Goal: Task Accomplishment & Management: Use online tool/utility

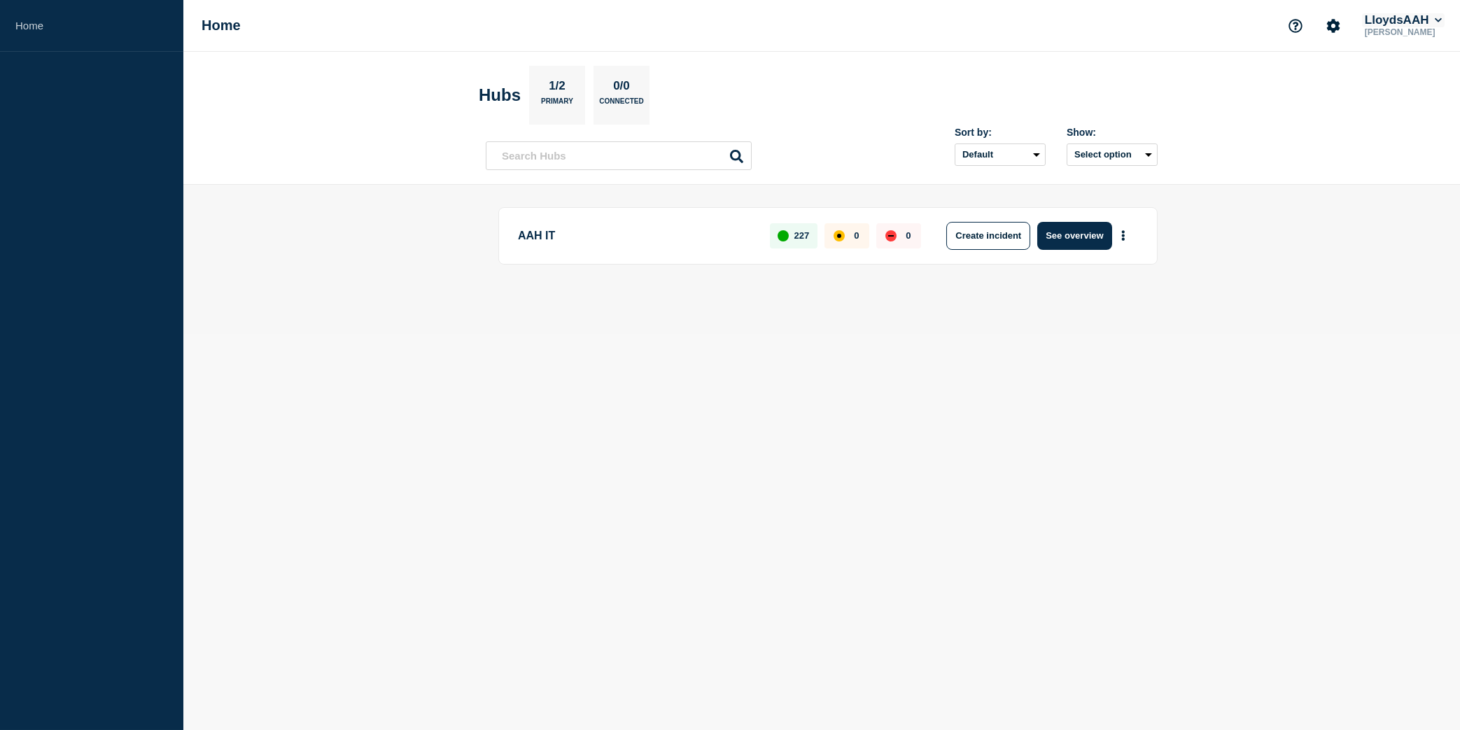
click at [846, 23] on button "LloydsAAH" at bounding box center [1403, 20] width 83 height 14
click at [846, 309] on main "AAH IT 227 0 0 Create incident See overview" at bounding box center [821, 259] width 1277 height 149
click at [846, 384] on body "Home Home LloydsAAH Adrian Pangilinan Hubs 1/2 Primary 0/0 Connected Sort by: D…" at bounding box center [730, 365] width 1460 height 730
click at [846, 27] on p "Adrian Pangilinan" at bounding box center [1403, 32] width 83 height 10
click at [846, 22] on icon at bounding box center [1438, 20] width 7 height 4
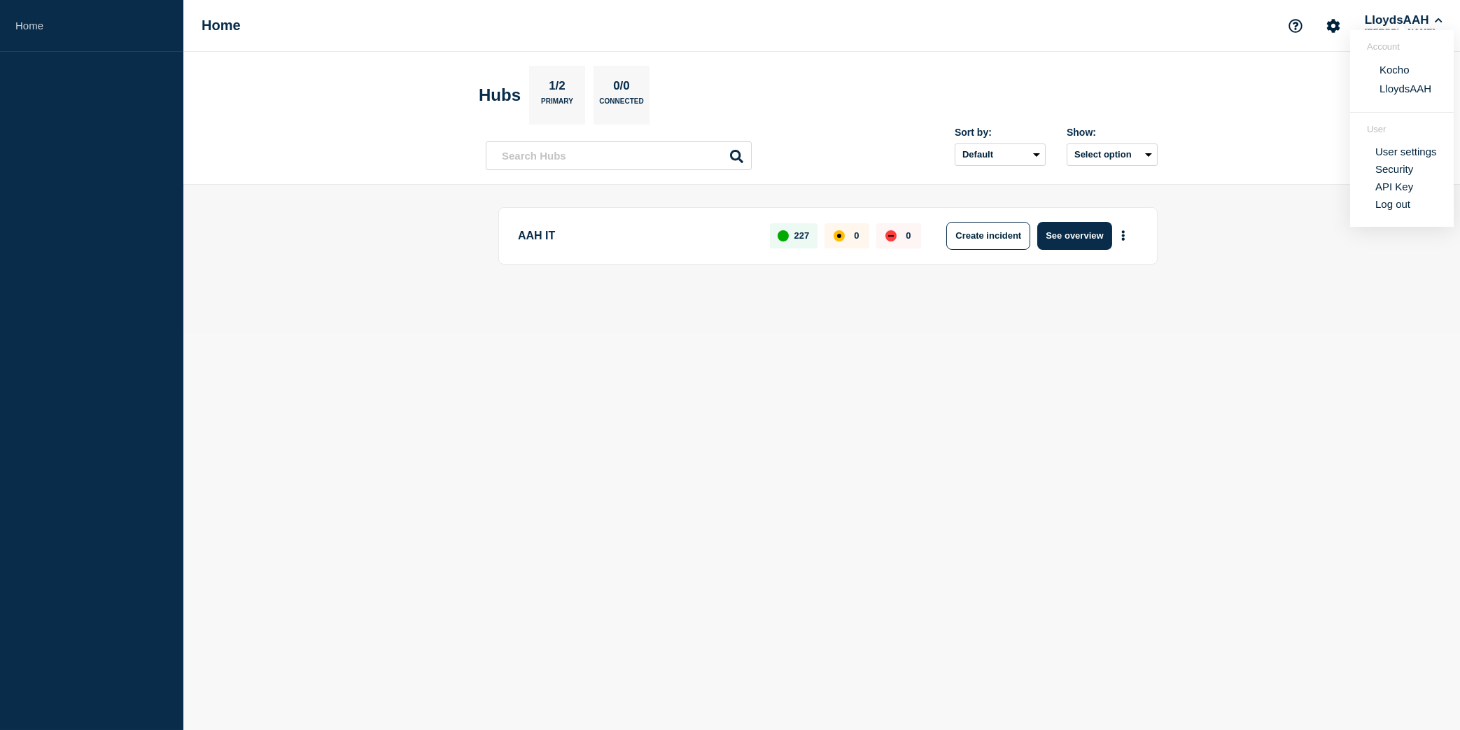
click at [846, 384] on body "Home Home LloydsAAH Adrian Pangilinan Account Kocho LloydsAAH User User setting…" at bounding box center [730, 365] width 1460 height 730
click at [789, 384] on body "Home Home LloydsAAH Adrian Pangilinan Hubs 1/2 Primary 0/0 Connected Sort by: D…" at bounding box center [730, 365] width 1460 height 730
click at [846, 24] on button "LloydsAAH" at bounding box center [1403, 20] width 83 height 14
click at [846, 67] on button "Kocho" at bounding box center [1394, 69] width 38 height 13
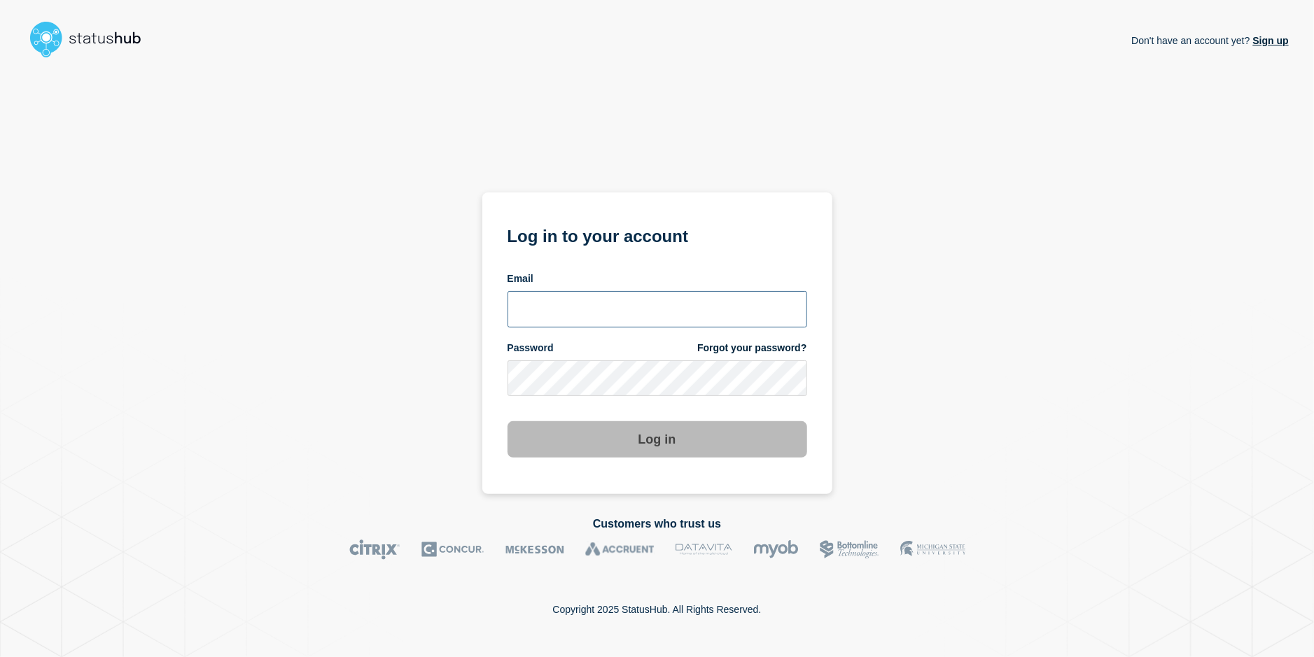
type input "[PERSON_NAME][EMAIL_ADDRESS][PERSON_NAME][DOMAIN_NAME]"
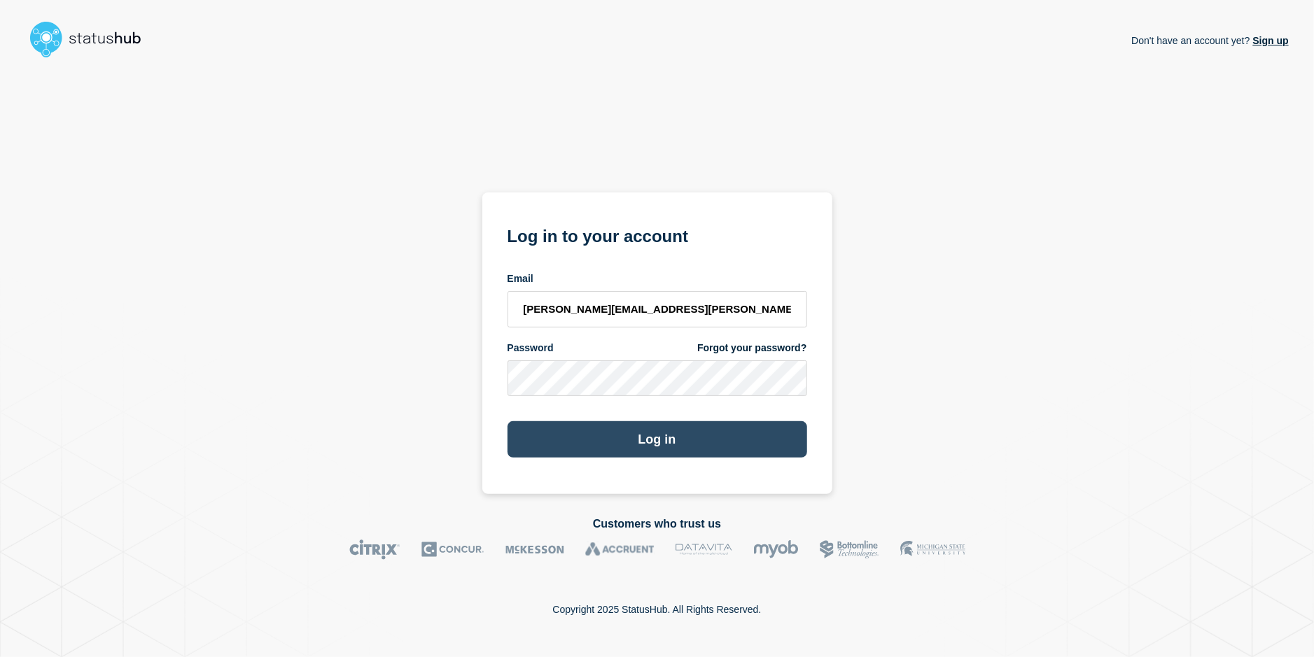
drag, startPoint x: 570, startPoint y: 465, endPoint x: 582, endPoint y: 442, distance: 26.6
click at [570, 462] on section "Log in to your account Email adrian.pangilinan@kocho.co.uk Password Forgot your…" at bounding box center [657, 343] width 350 height 302
click at [583, 440] on button "Log in" at bounding box center [657, 439] width 300 height 36
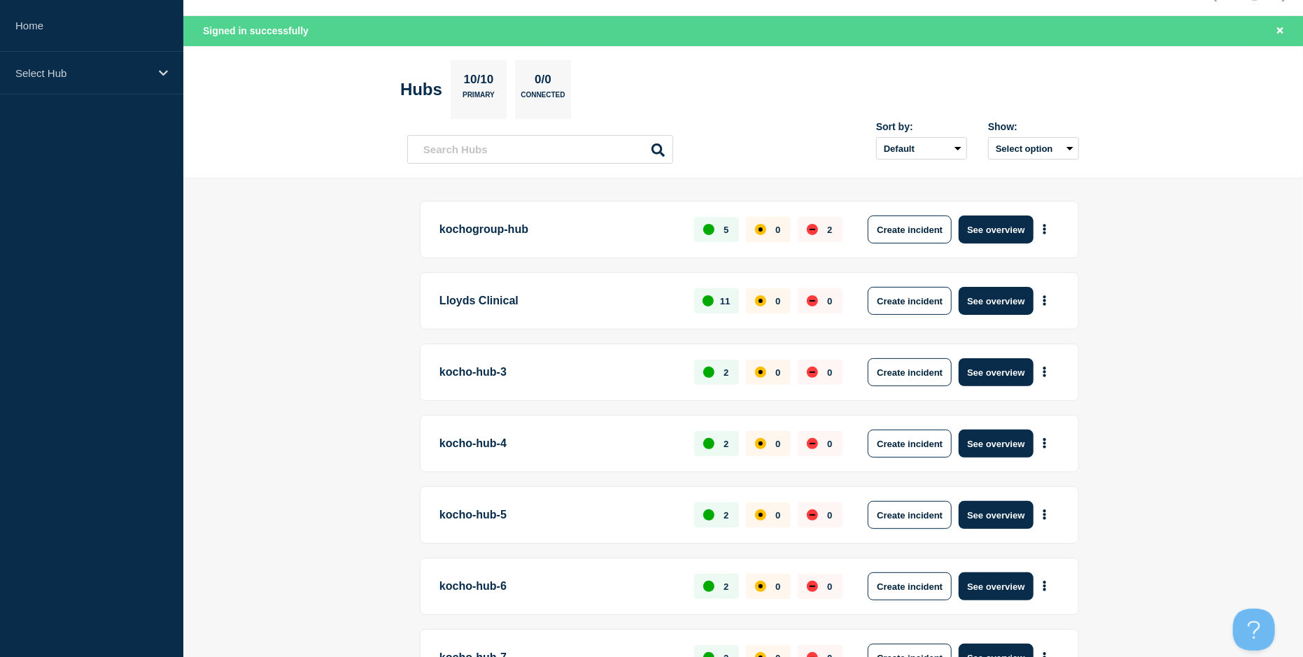
scroll to position [70, 0]
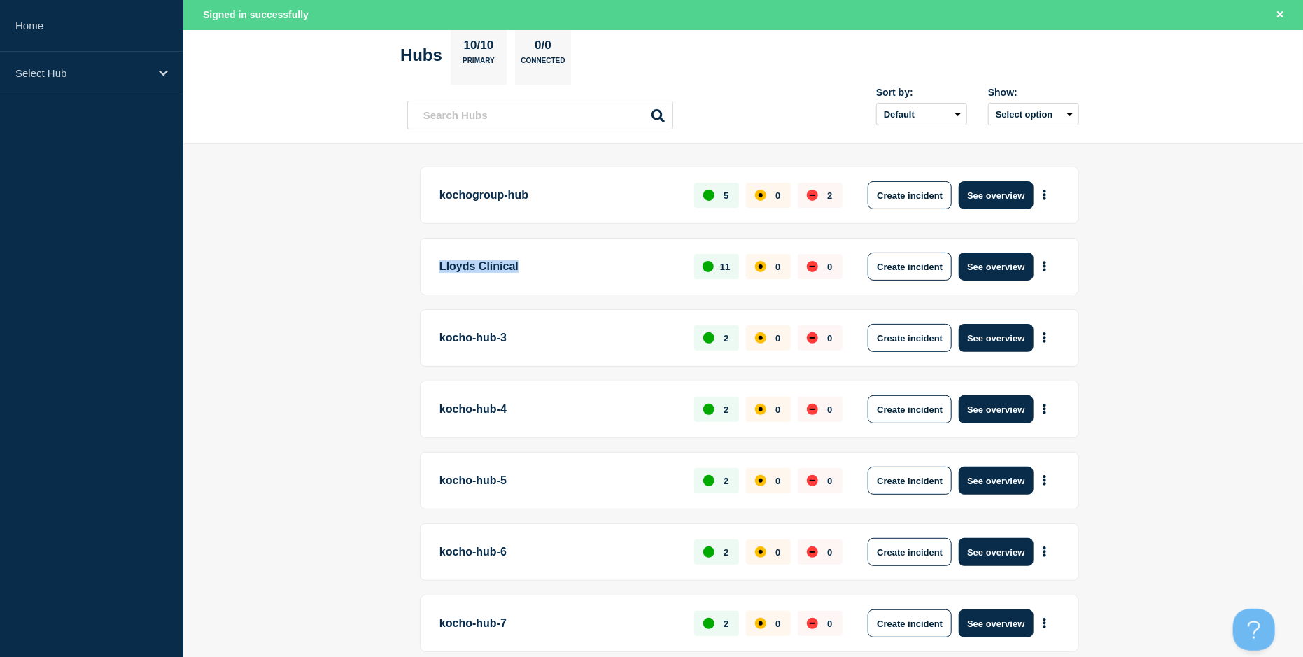
drag, startPoint x: 438, startPoint y: 264, endPoint x: 561, endPoint y: 265, distance: 123.2
click at [561, 265] on div "Lloyds Clinical 11 0 0 Create incident See overview" at bounding box center [749, 266] width 659 height 57
drag, startPoint x: 561, startPoint y: 265, endPoint x: 571, endPoint y: 279, distance: 17.1
click at [571, 279] on p "Lloyds Clinical" at bounding box center [559, 267] width 239 height 28
click at [574, 264] on p "Lloyds Clinical" at bounding box center [559, 267] width 239 height 28
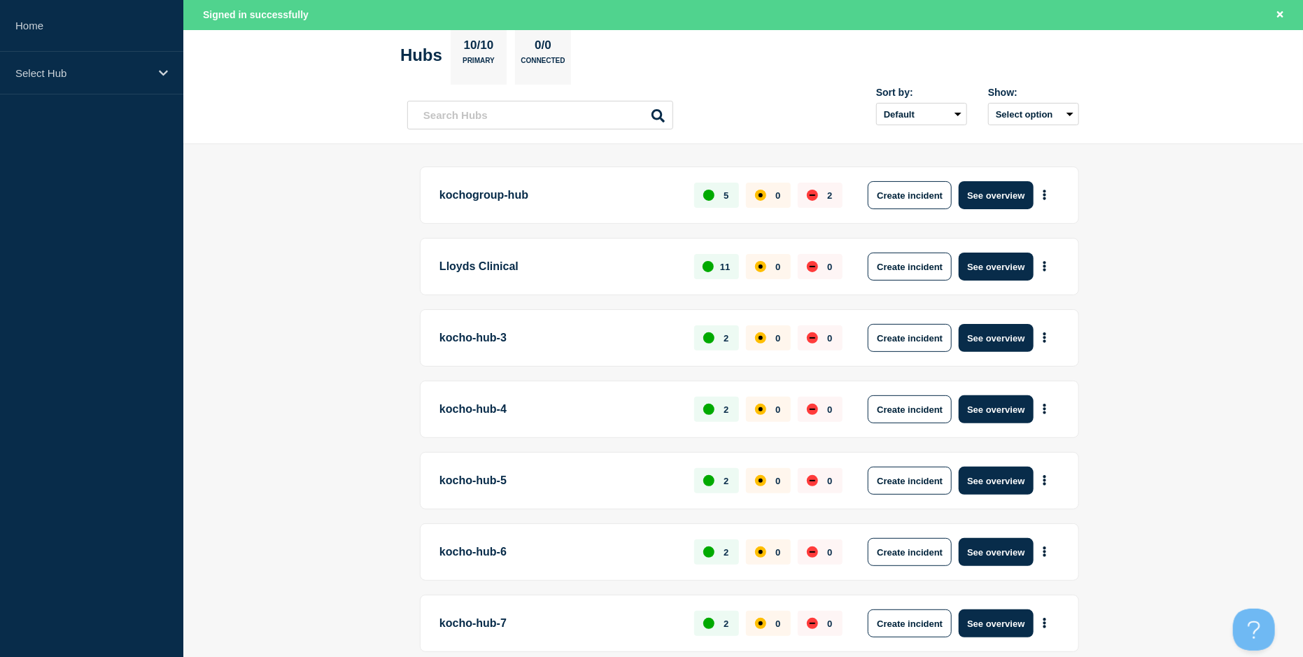
click at [574, 264] on p "Lloyds Clinical" at bounding box center [559, 267] width 239 height 28
click at [574, 265] on p "Lloyds Clinical" at bounding box center [559, 267] width 239 height 28
drag, startPoint x: 574, startPoint y: 265, endPoint x: 559, endPoint y: 277, distance: 18.9
click at [559, 277] on p "Lloyds Clinical" at bounding box center [559, 267] width 239 height 28
click at [479, 266] on p "Lloyds Clinical" at bounding box center [559, 267] width 239 height 28
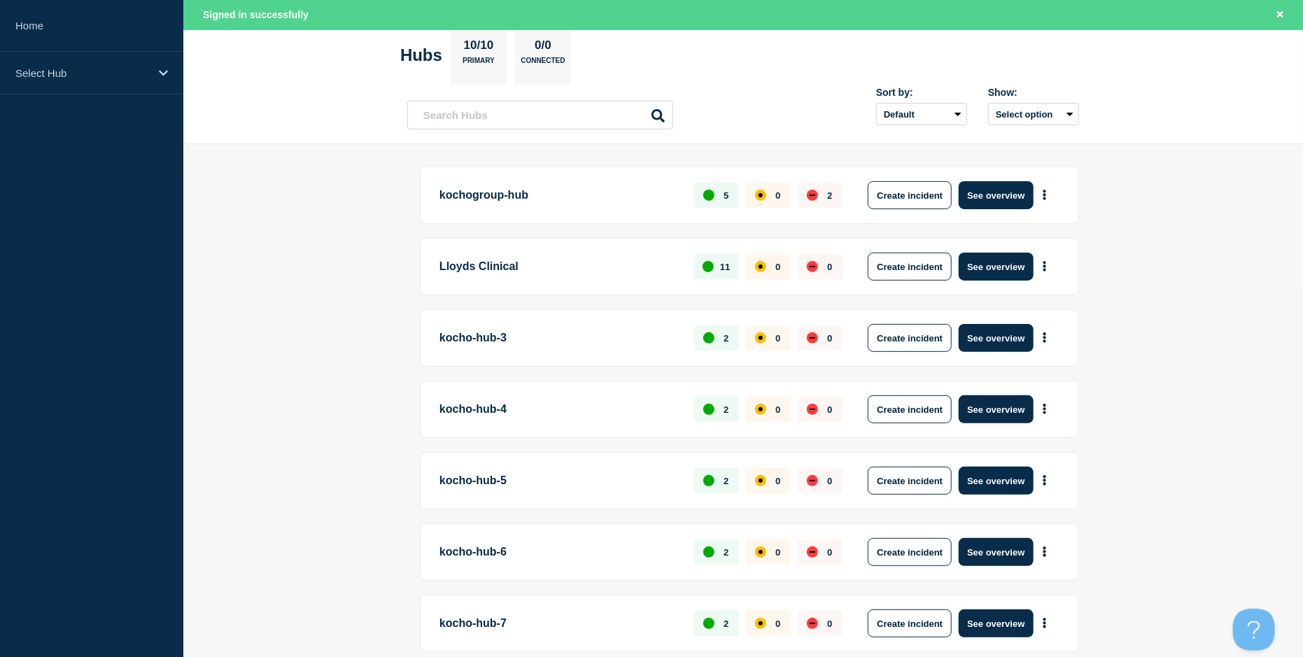
click at [580, 268] on p "Lloyds Clinical" at bounding box center [559, 267] width 239 height 28
click at [1044, 273] on button "More actions" at bounding box center [1045, 267] width 18 height 26
click at [1030, 328] on link "View Status Page" at bounding box center [1043, 327] width 103 height 12
click at [596, 264] on p "Lloyds Clinical" at bounding box center [559, 267] width 239 height 28
click at [1004, 273] on button "See overview" at bounding box center [996, 267] width 74 height 28
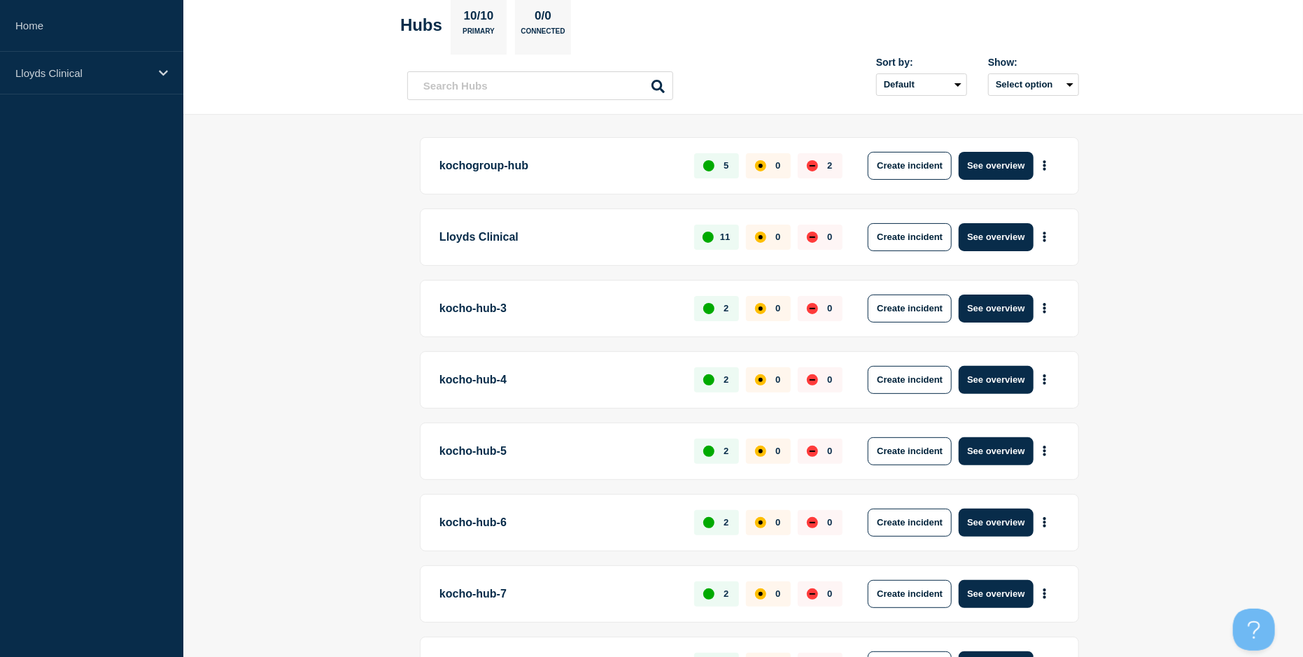
scroll to position [40, 0]
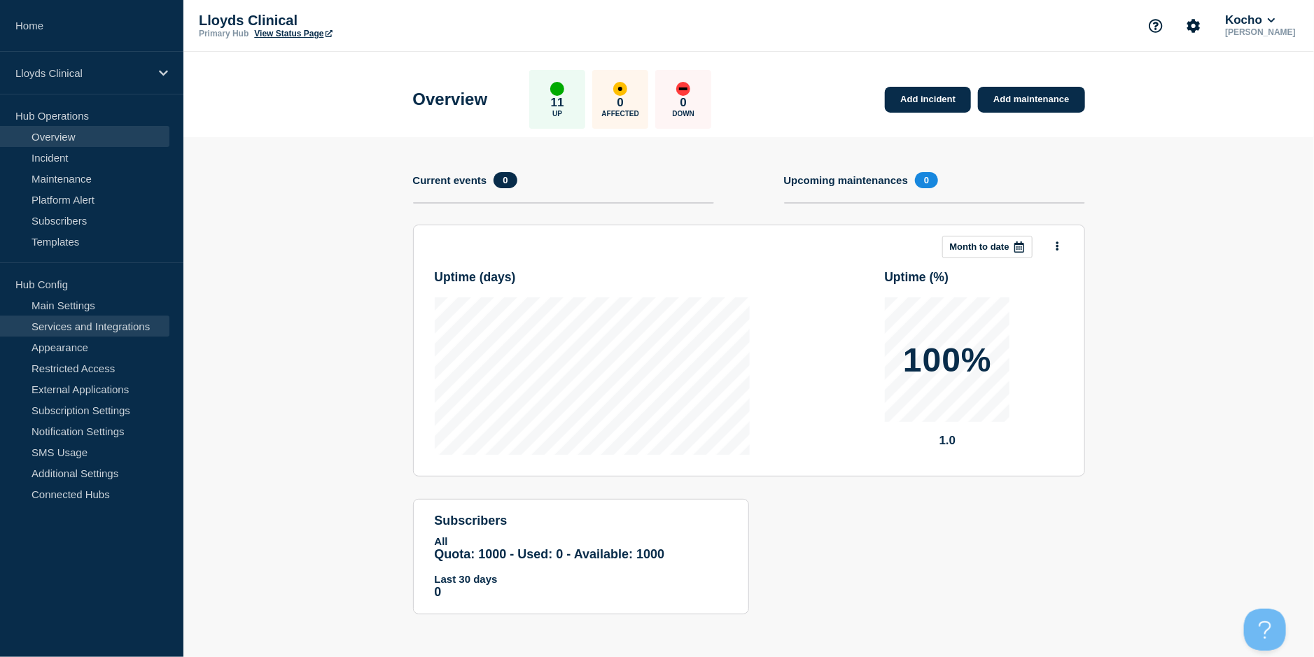
click at [104, 325] on link "Services and Integrations" at bounding box center [84, 326] width 169 height 21
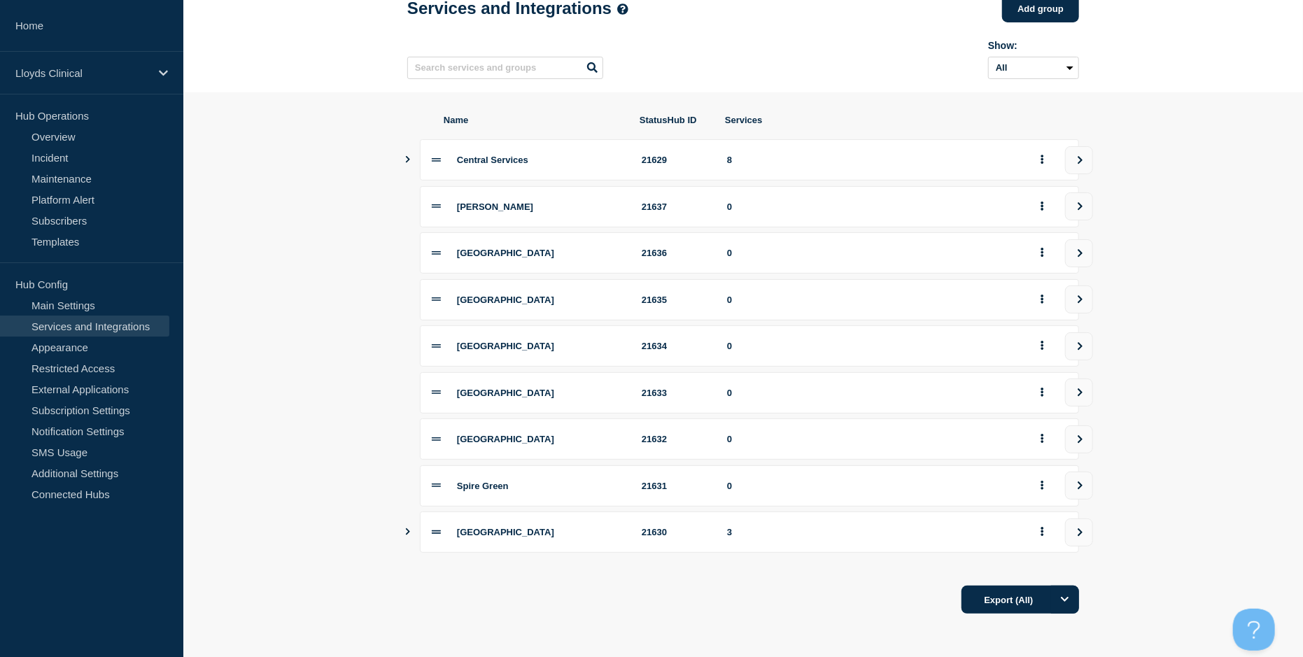
scroll to position [89, 0]
click at [407, 533] on icon "Show services" at bounding box center [408, 531] width 4 height 7
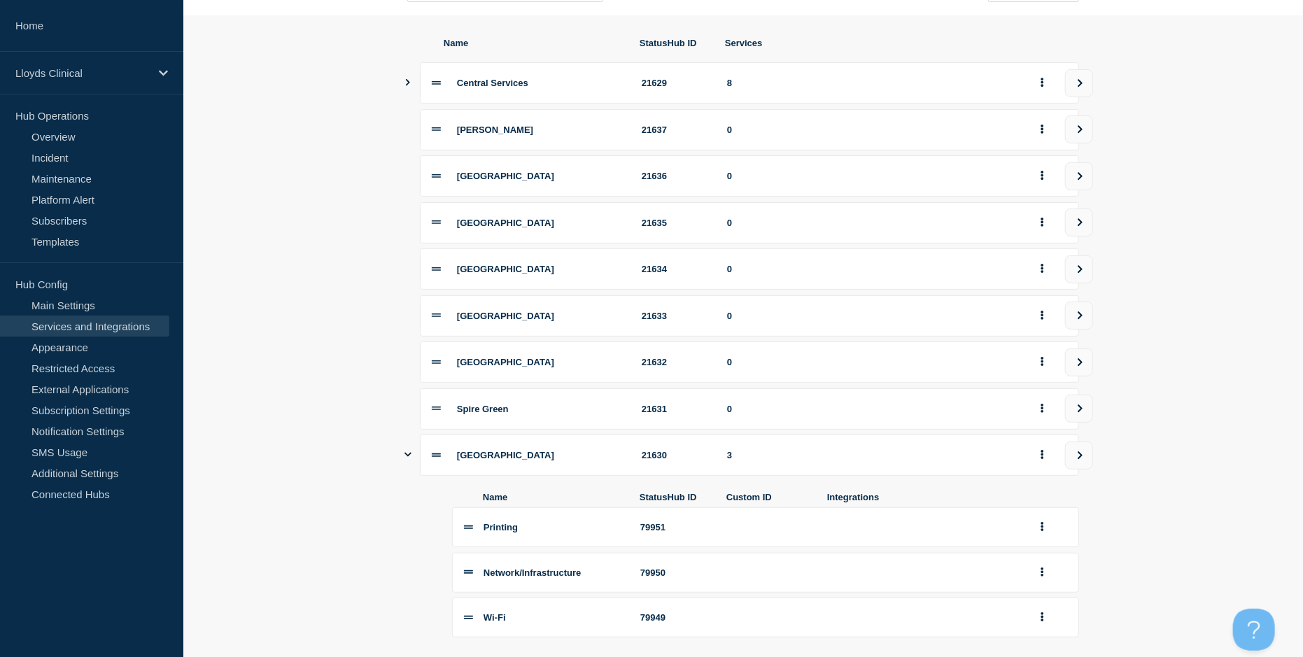
scroll to position [270, 0]
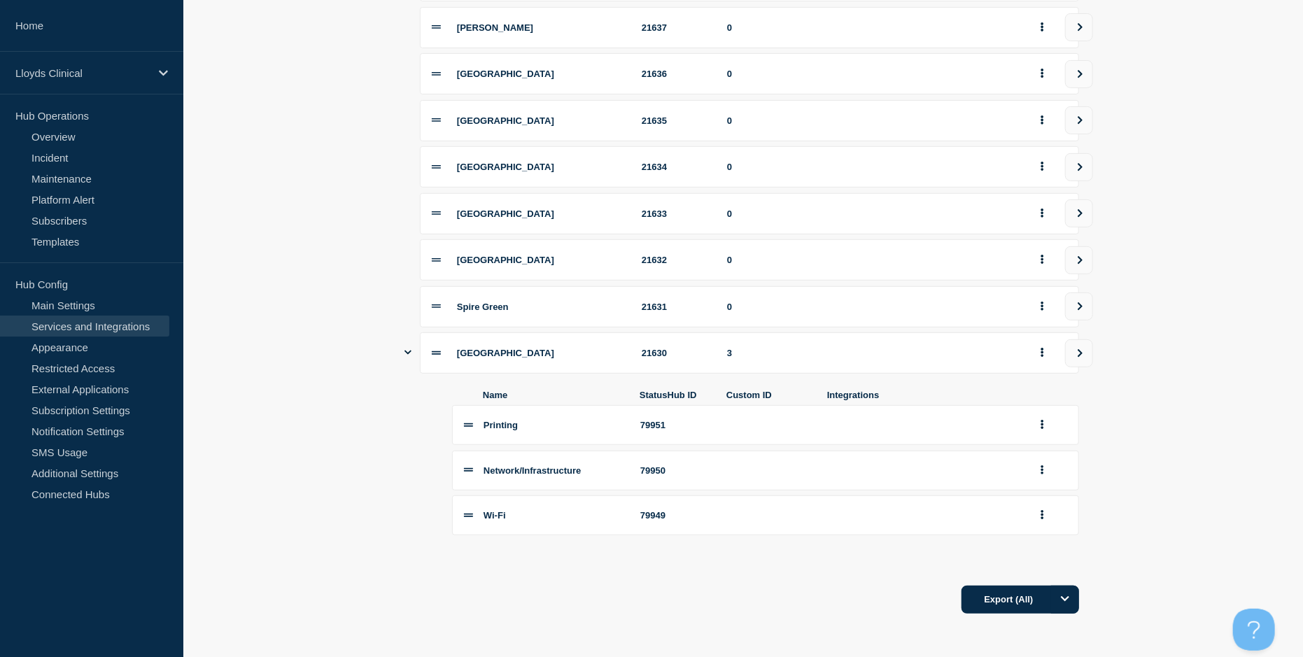
click at [764, 564] on div "Name StatusHub ID Services Central Services 21629 8 Ashton 21637 0 Newcastle 21…" at bounding box center [743, 276] width 672 height 680
click at [406, 356] on button "Show services" at bounding box center [408, 352] width 7 height 41
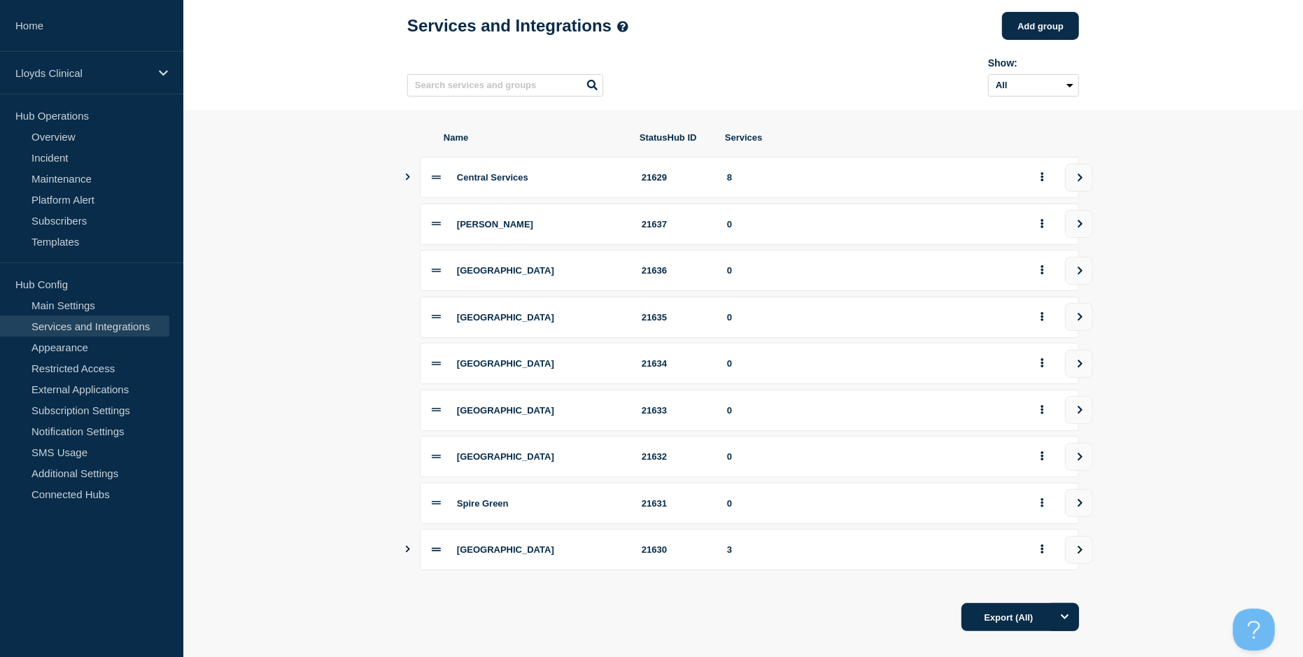
scroll to position [0, 0]
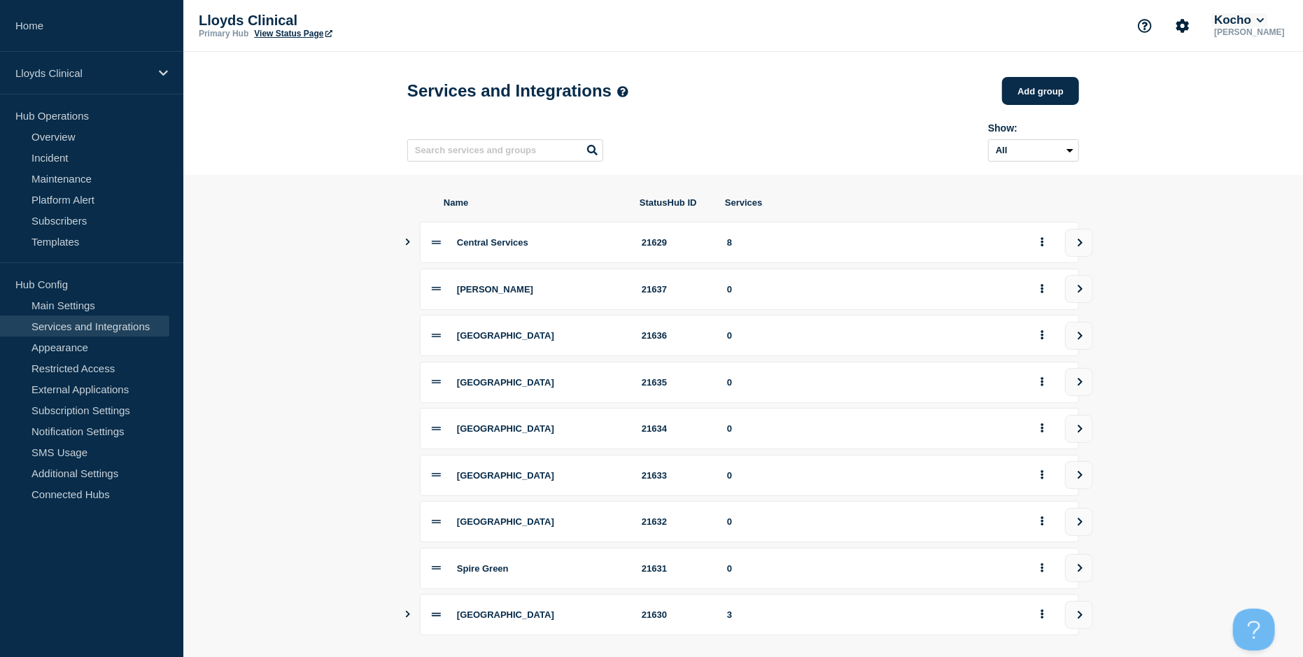
click at [1258, 18] on button "Kocho" at bounding box center [1239, 20] width 55 height 14
drag, startPoint x: 1252, startPoint y: 88, endPoint x: 1233, endPoint y: 88, distance: 18.9
click at [1252, 88] on button "LloydsAAH" at bounding box center [1253, 88] width 60 height 13
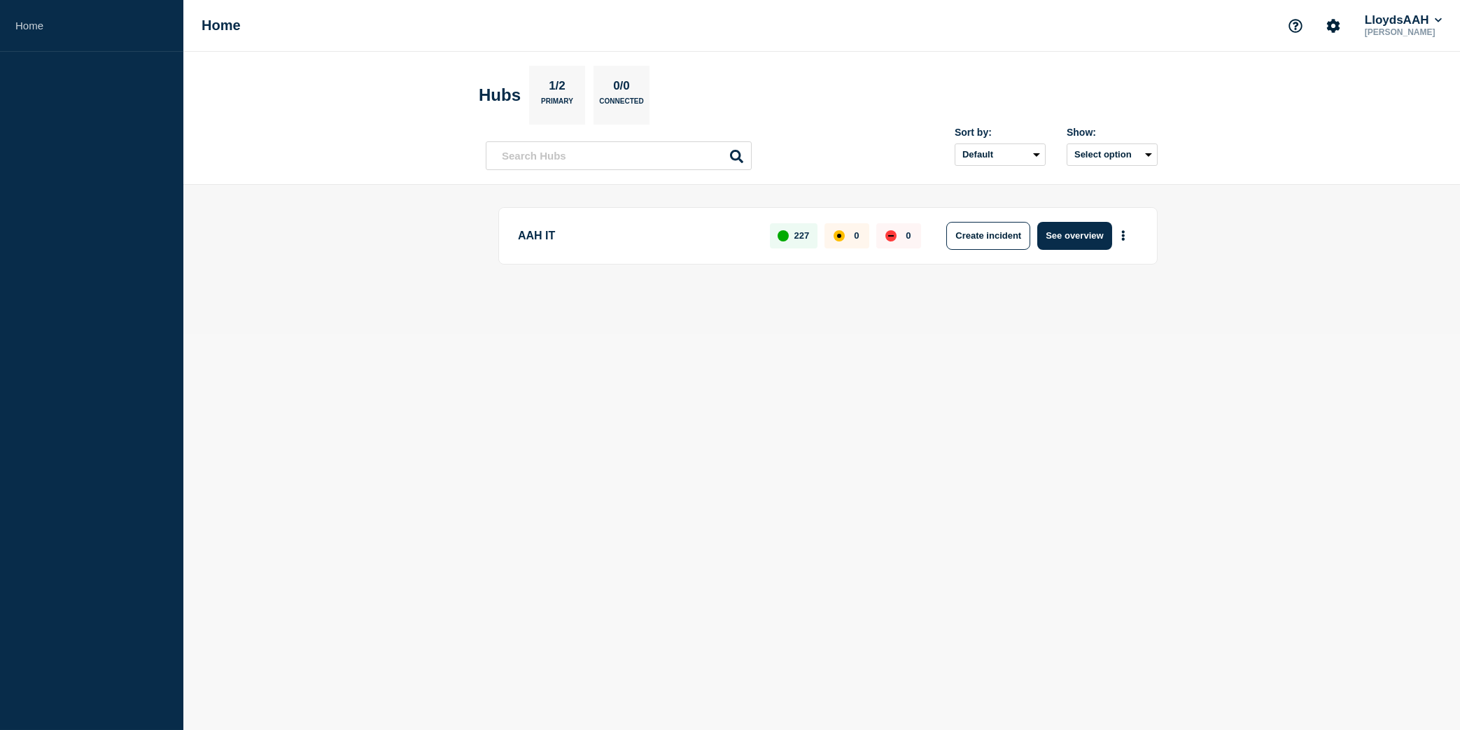
click at [542, 241] on p "AAH IT" at bounding box center [636, 236] width 236 height 28
click at [995, 240] on button "Create incident" at bounding box center [988, 236] width 84 height 28
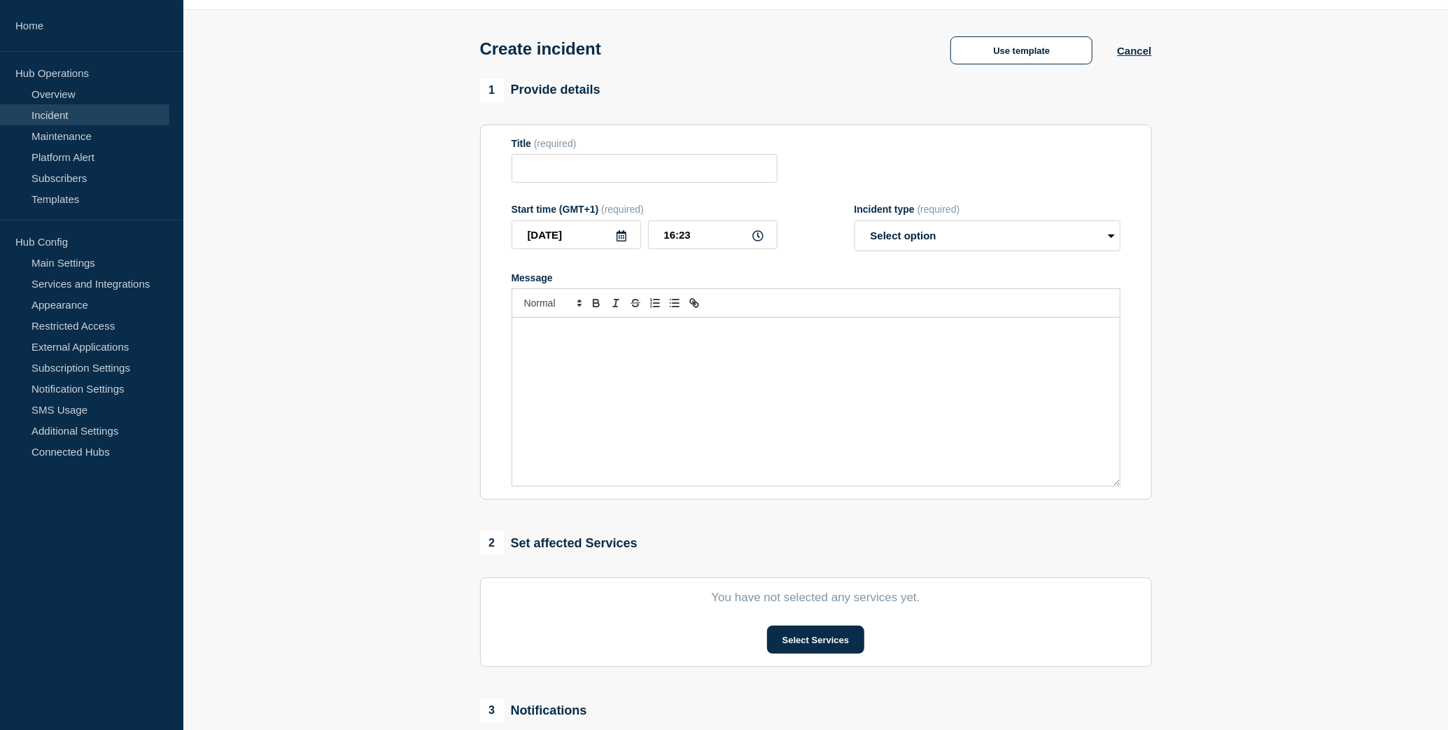
scroll to position [252, 0]
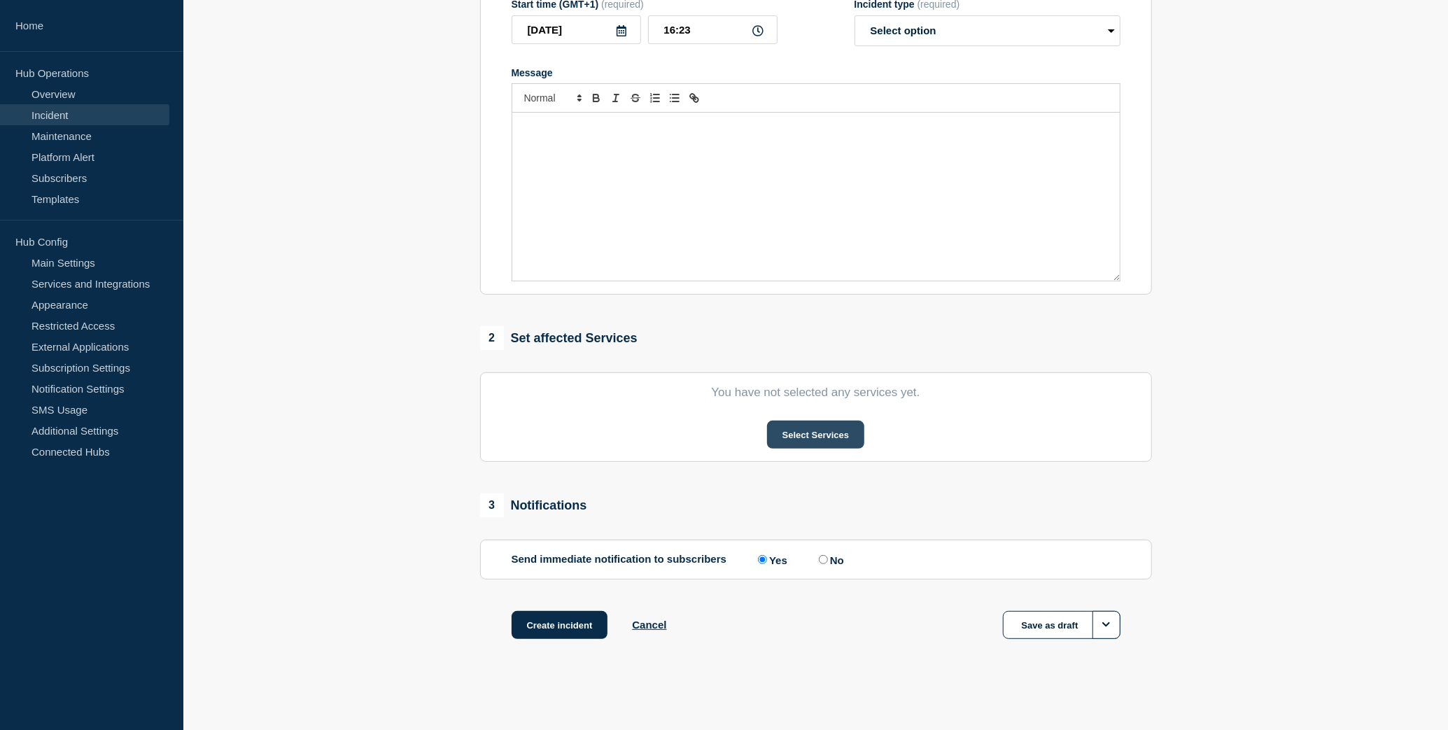
click at [820, 433] on button "Select Services" at bounding box center [815, 435] width 97 height 28
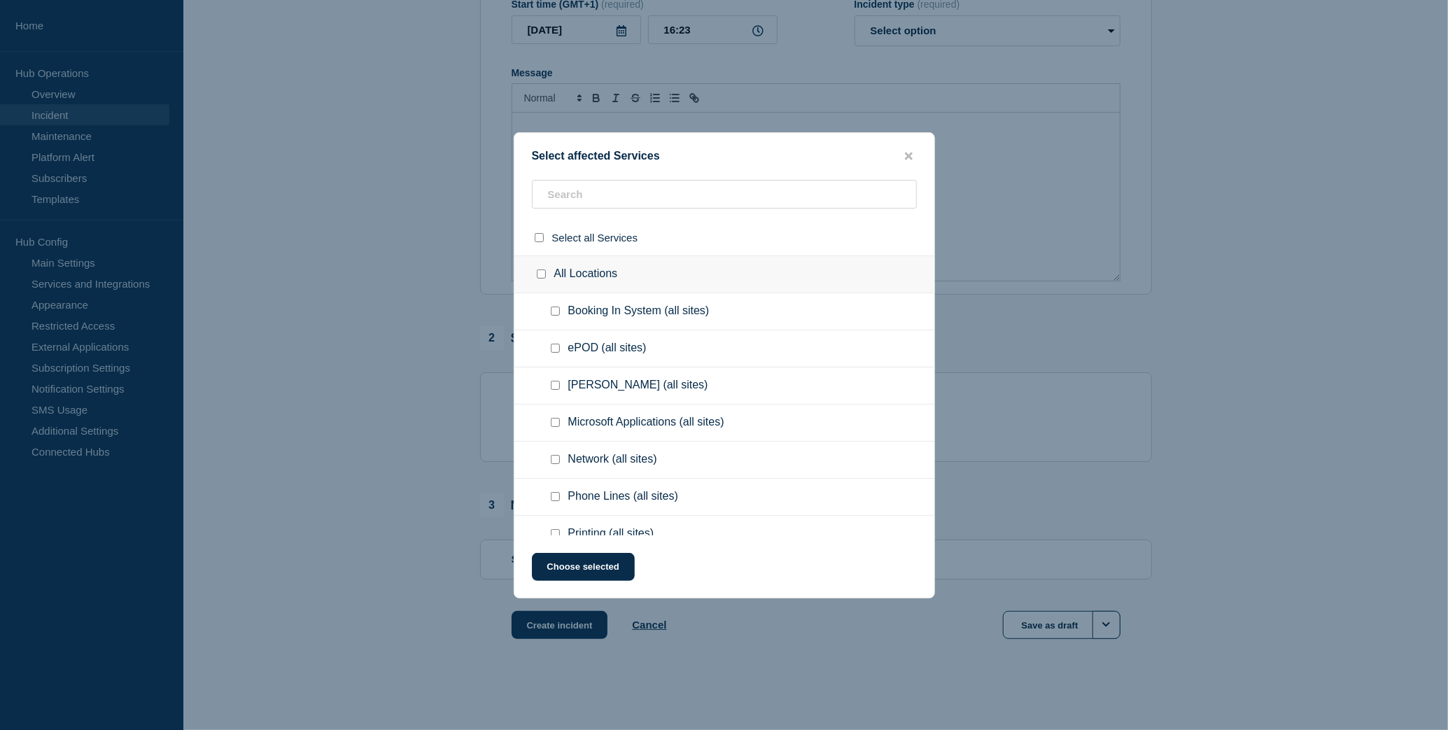
click at [555, 348] on input "ePOD (all sites) checkbox" at bounding box center [555, 348] width 9 height 9
click at [551, 349] on input "ePOD (all sites) checkbox" at bounding box center [555, 348] width 9 height 9
checkbox input "false"
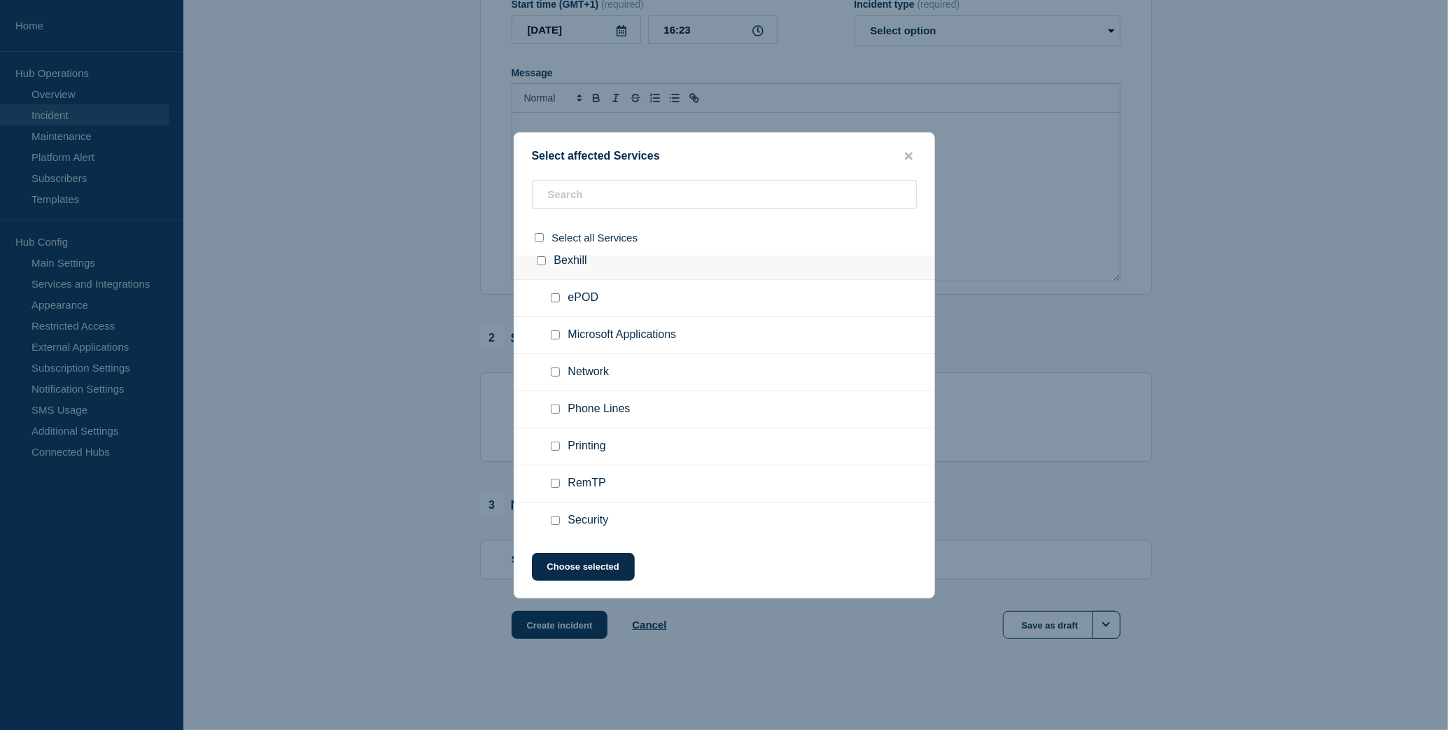
scroll to position [1088, 0]
click at [554, 409] on input "Network checkbox" at bounding box center [555, 409] width 9 height 9
checkbox input "false"
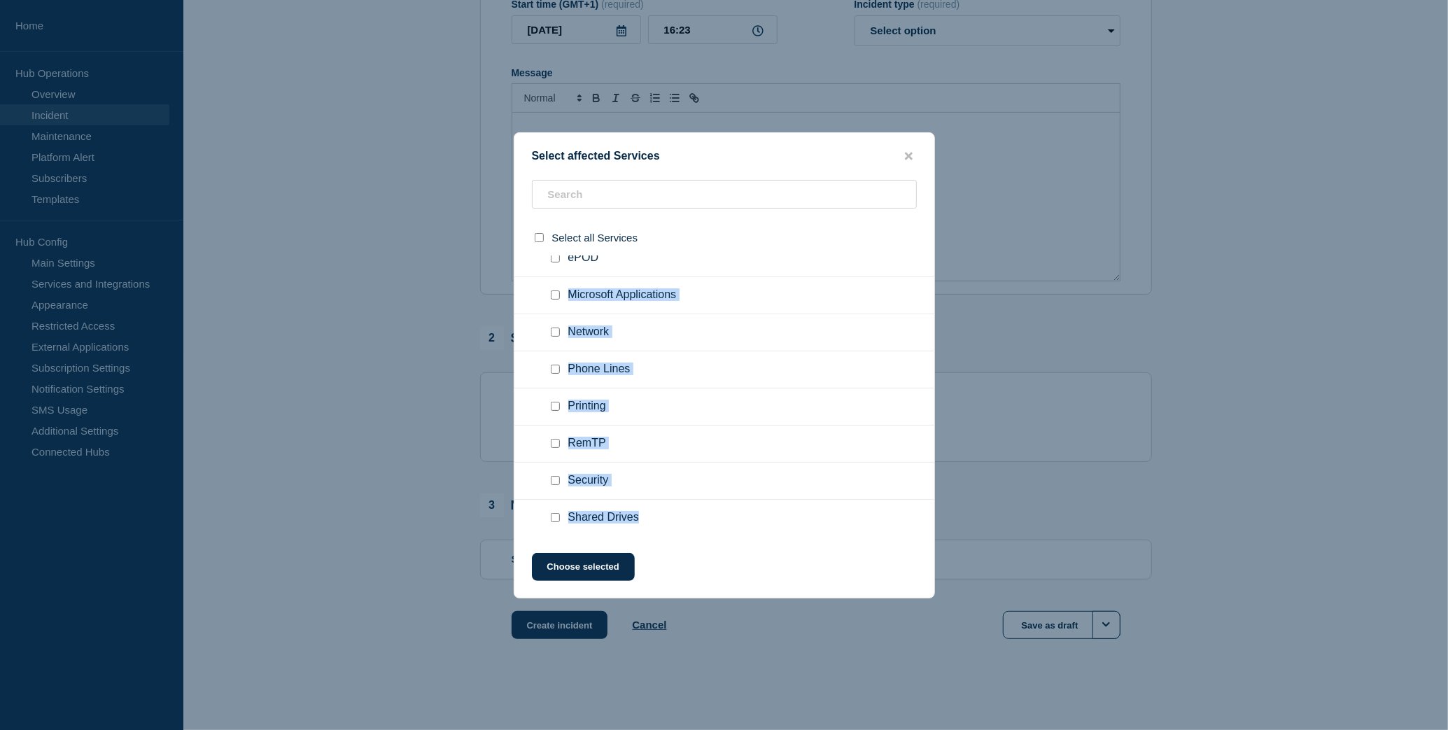
drag, startPoint x: 697, startPoint y: 263, endPoint x: 688, endPoint y: 505, distance: 242.3
click at [688, 505] on li "Bexhill ePOD Microsoft Applications Network Phone Lines Printing RemTP Security…" at bounding box center [724, 425] width 420 height 445
click at [1236, 276] on div at bounding box center [724, 365] width 1448 height 730
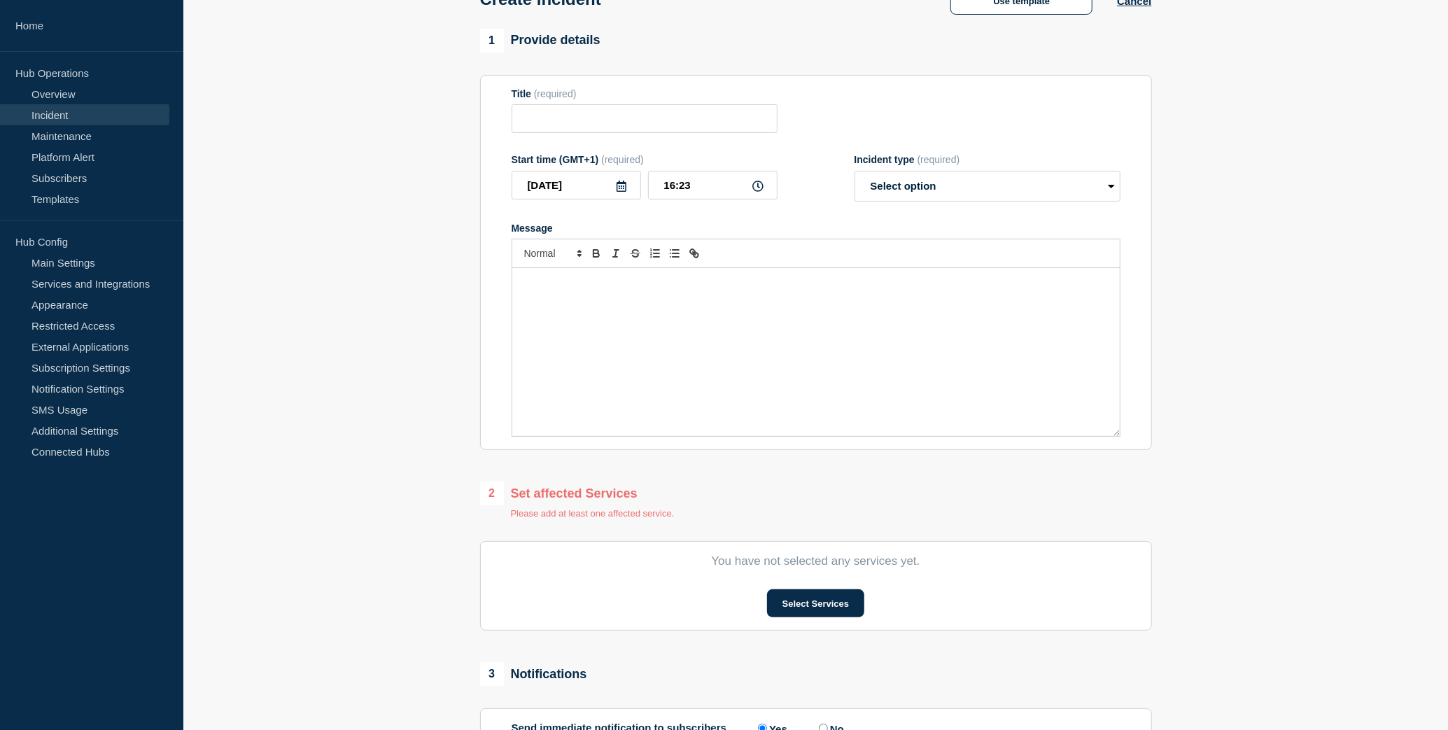
scroll to position [0, 0]
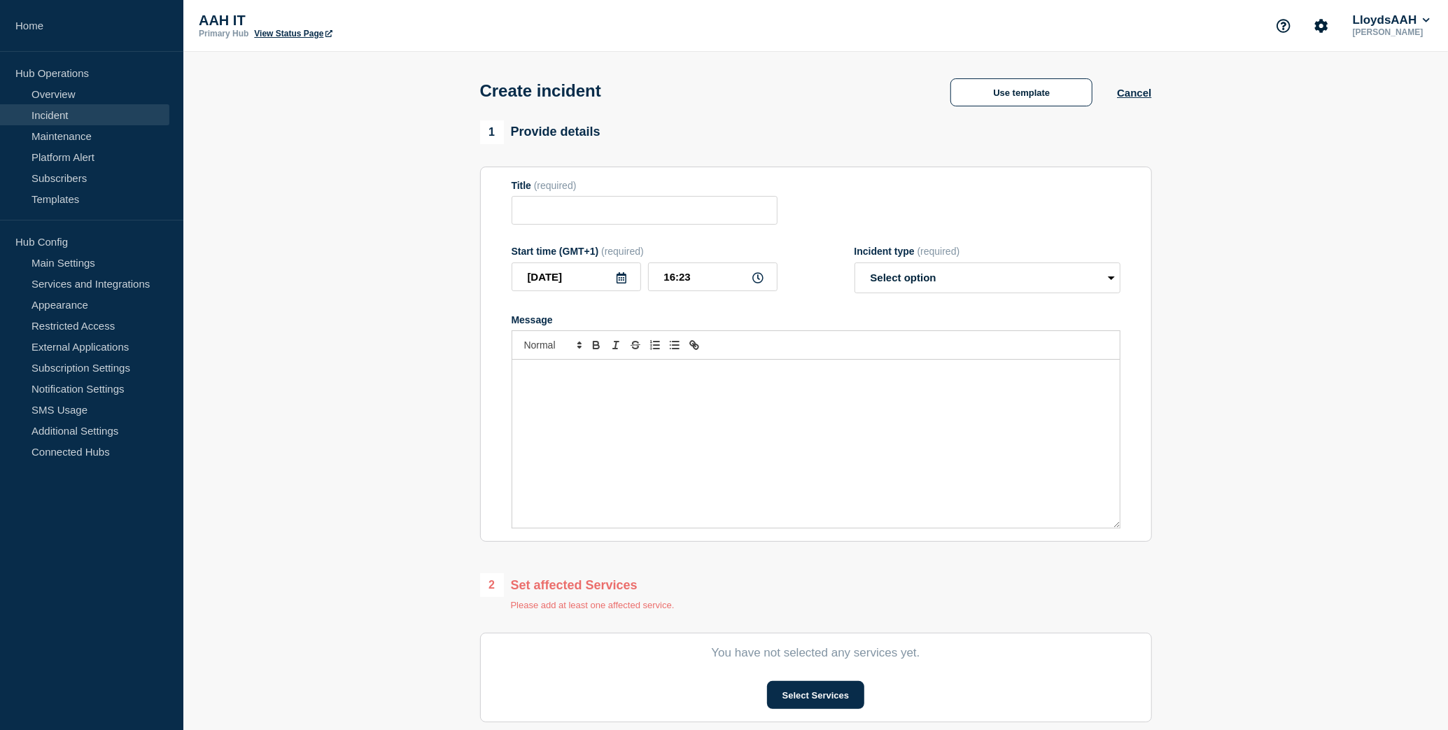
click at [1396, 6] on div "AAH IT Primary Hub View Status Page LloydsAAH Adrian Pangilinan" at bounding box center [815, 26] width 1265 height 52
click at [1388, 21] on button "LloydsAAH" at bounding box center [1391, 20] width 83 height 14
click at [1384, 63] on button "Kocho" at bounding box center [1382, 69] width 38 height 13
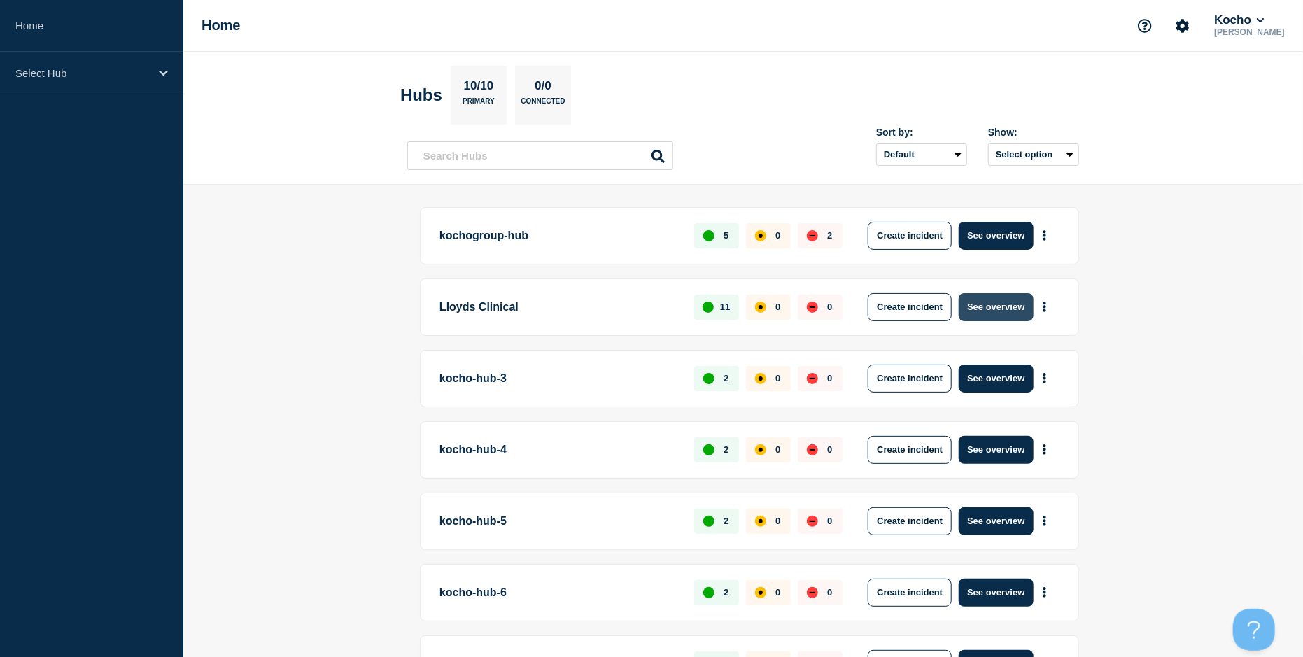
click at [1003, 309] on button "See overview" at bounding box center [996, 307] width 74 height 28
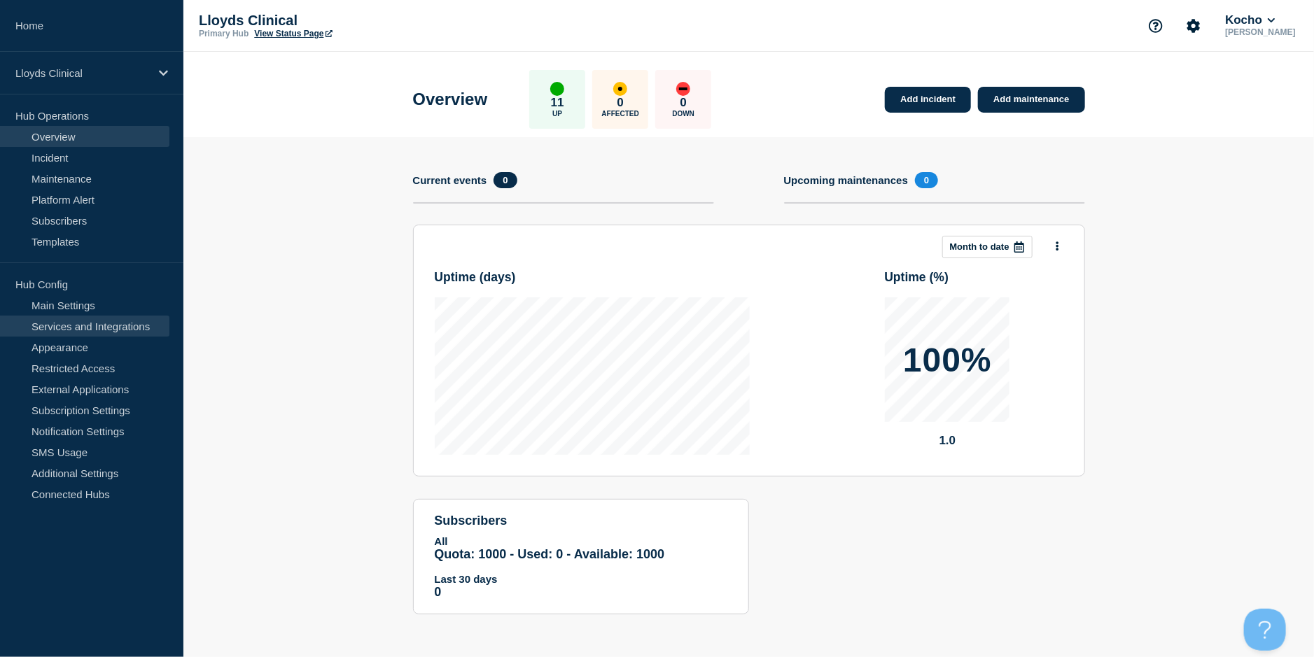
click at [120, 325] on link "Services and Integrations" at bounding box center [84, 326] width 169 height 21
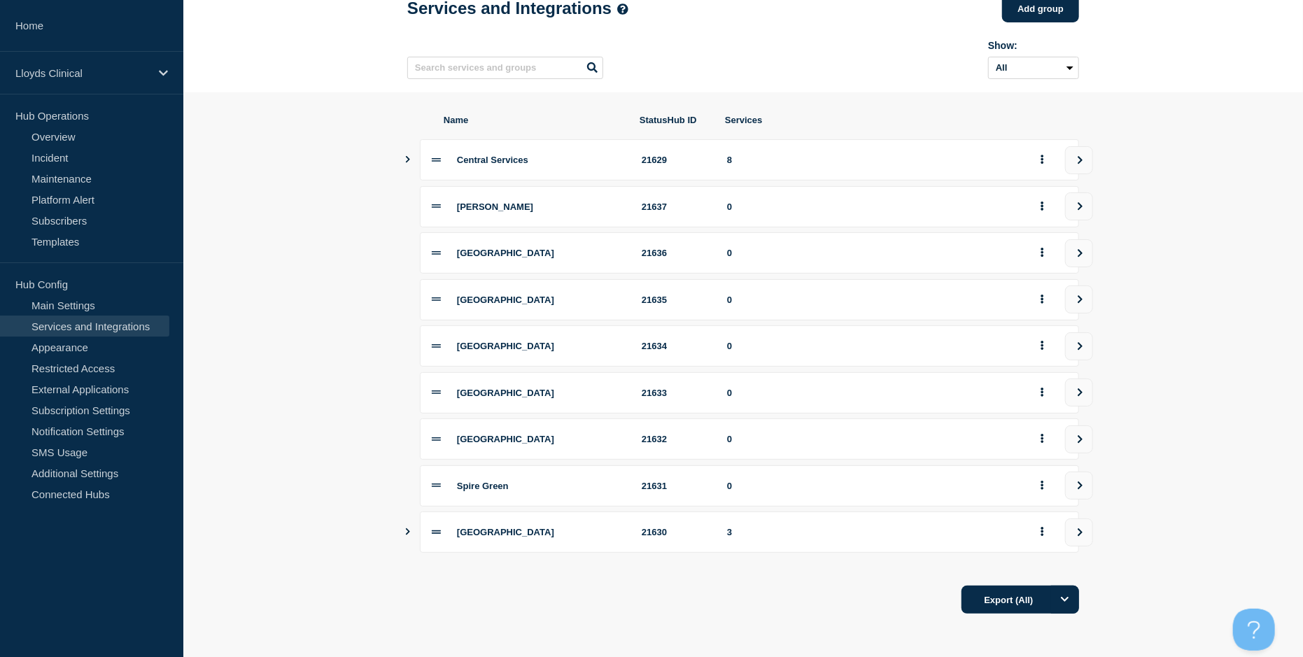
scroll to position [89, 0]
click at [487, 487] on span "Spire Green" at bounding box center [483, 486] width 52 height 10
click at [1065, 487] on button "view group" at bounding box center [1079, 486] width 28 height 28
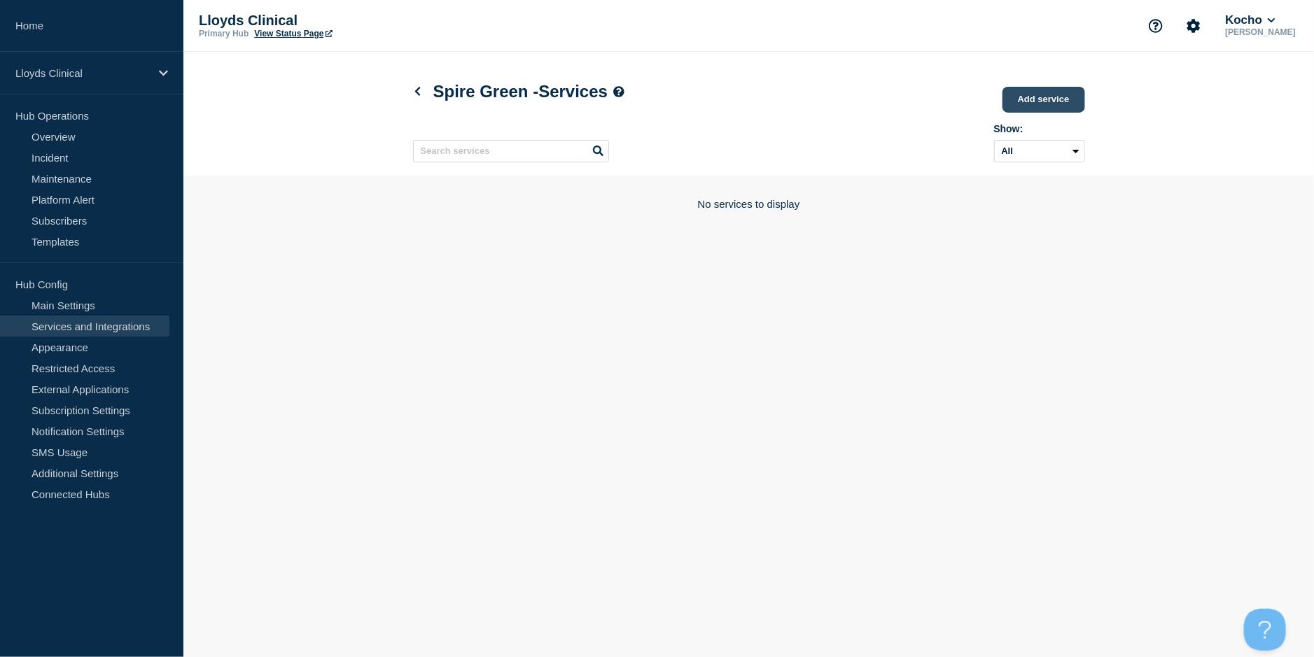
click at [1025, 104] on link "Add service" at bounding box center [1043, 100] width 83 height 26
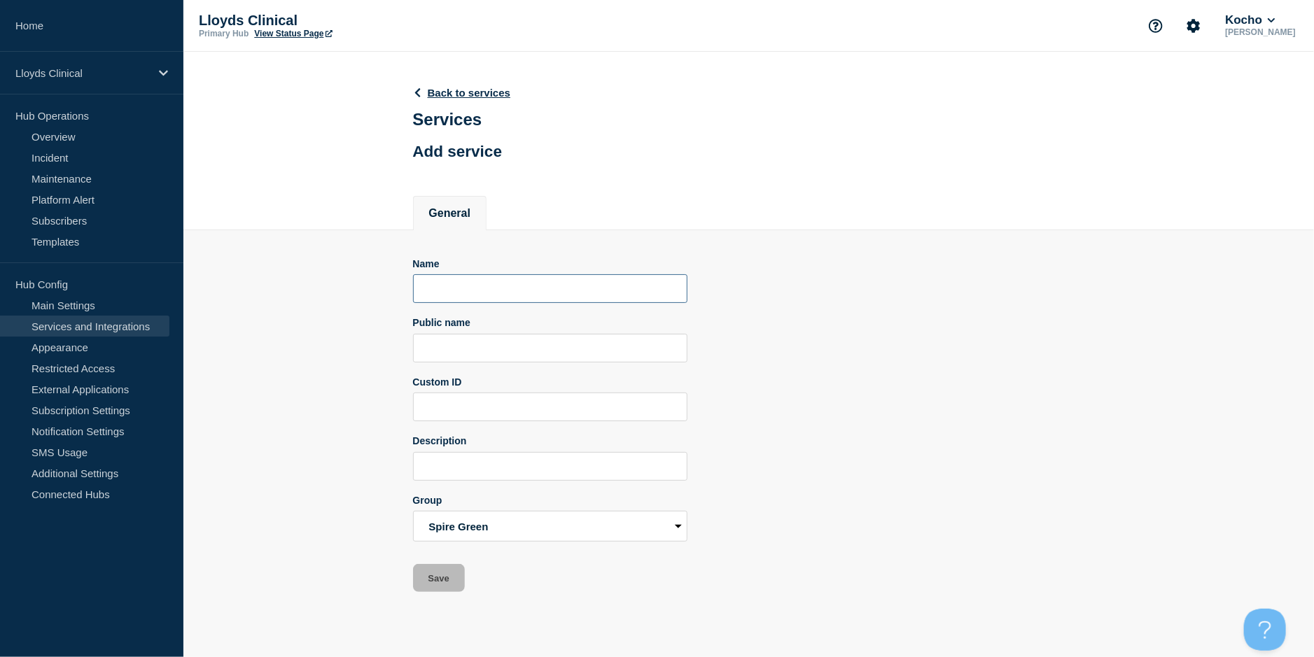
click at [532, 285] on input "Name" at bounding box center [550, 288] width 274 height 29
type input "Network"
click at [440, 570] on button "Save" at bounding box center [439, 578] width 52 height 28
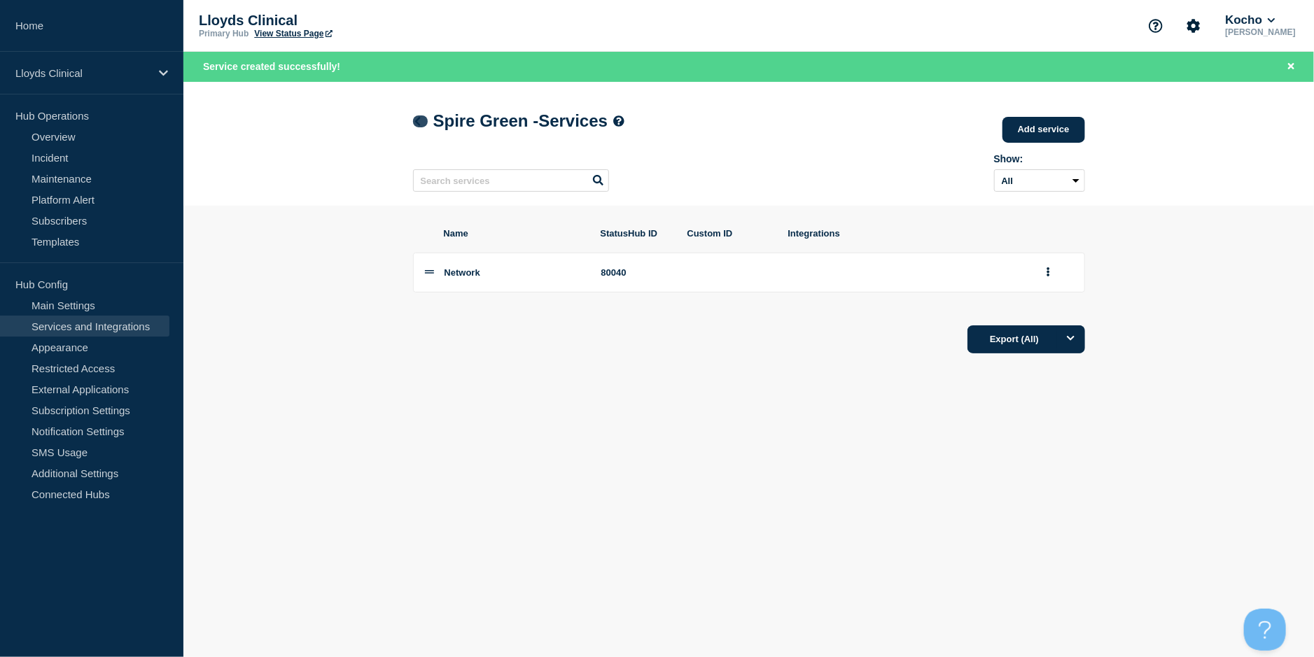
click at [416, 116] on link at bounding box center [420, 121] width 15 height 12
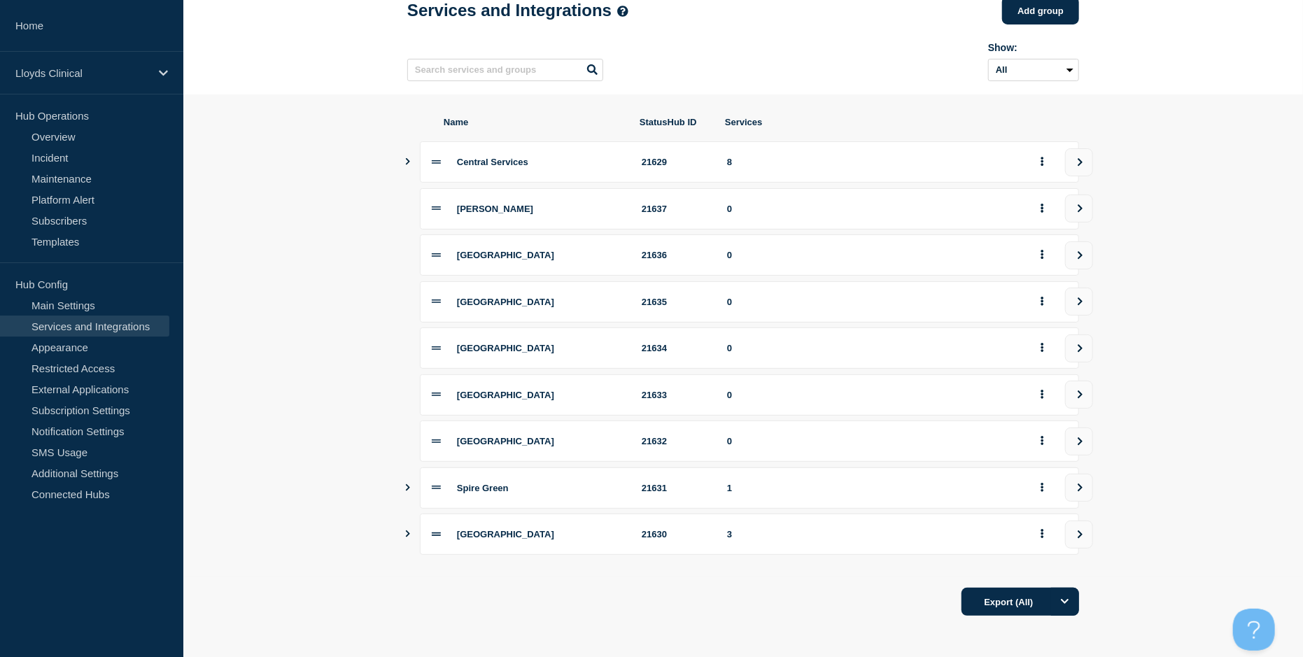
scroll to position [89, 0]
click at [408, 490] on button "Show services" at bounding box center [408, 485] width 7 height 41
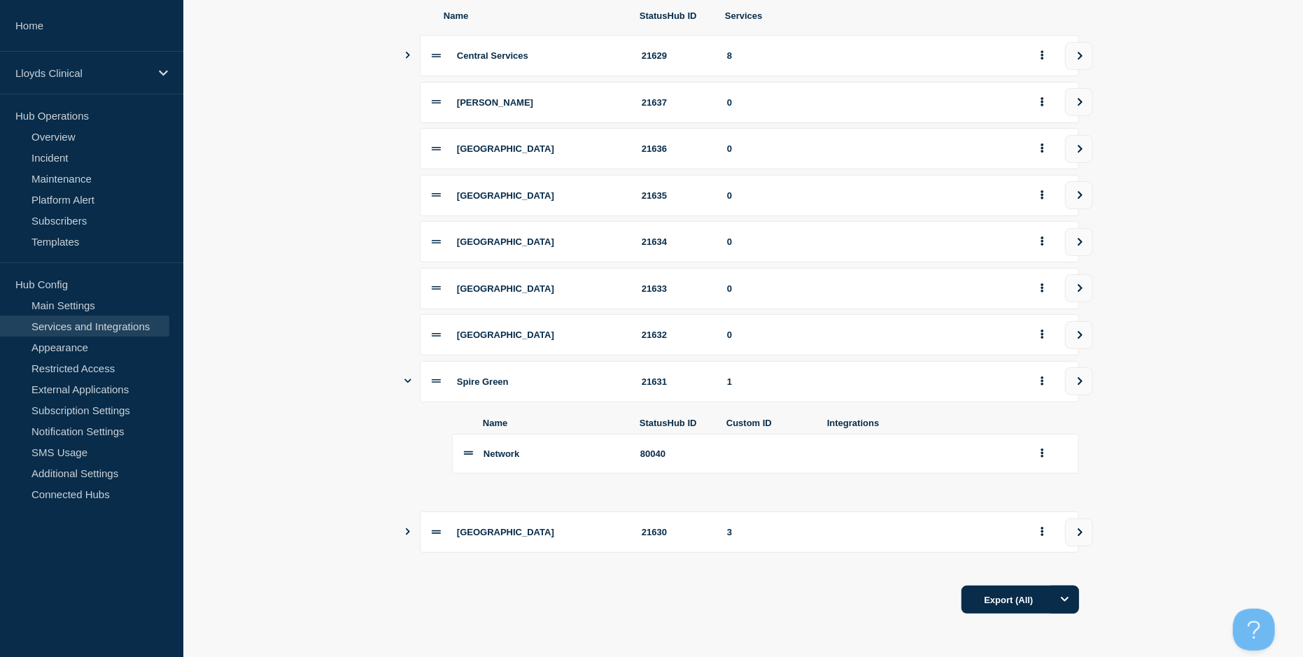
scroll to position [195, 0]
click at [405, 379] on icon "Show services" at bounding box center [408, 381] width 7 height 9
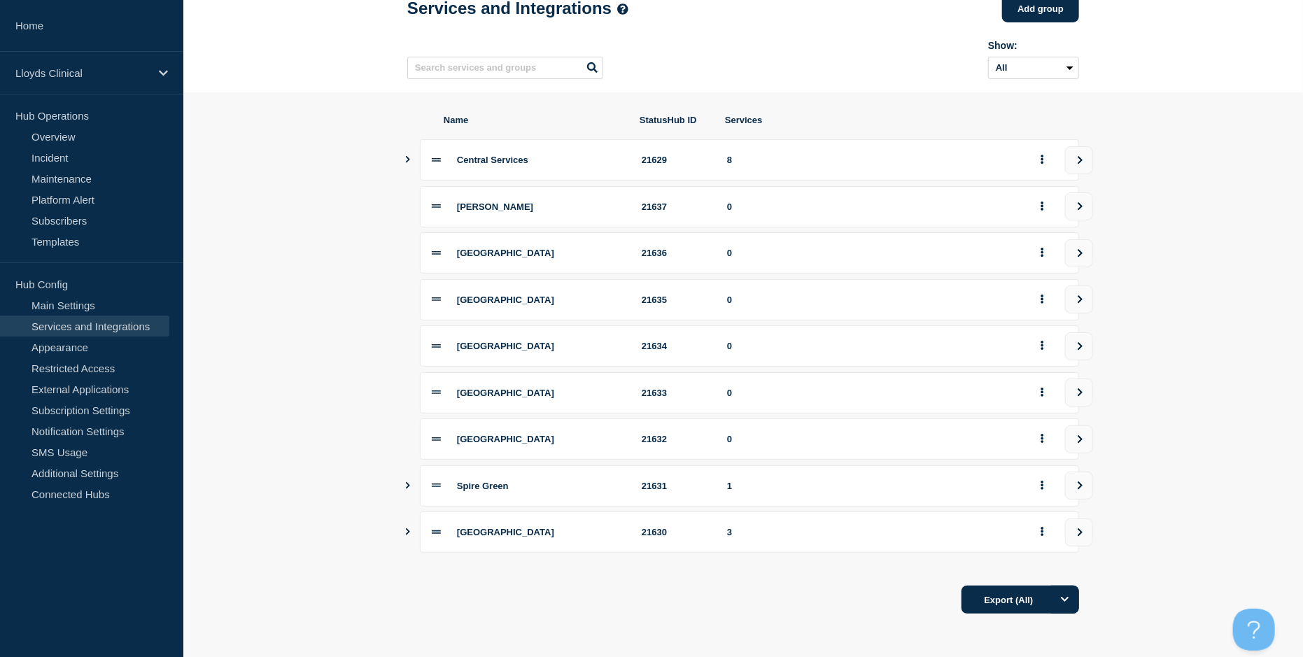
scroll to position [89, 0]
click at [407, 535] on button "Show services" at bounding box center [408, 532] width 7 height 41
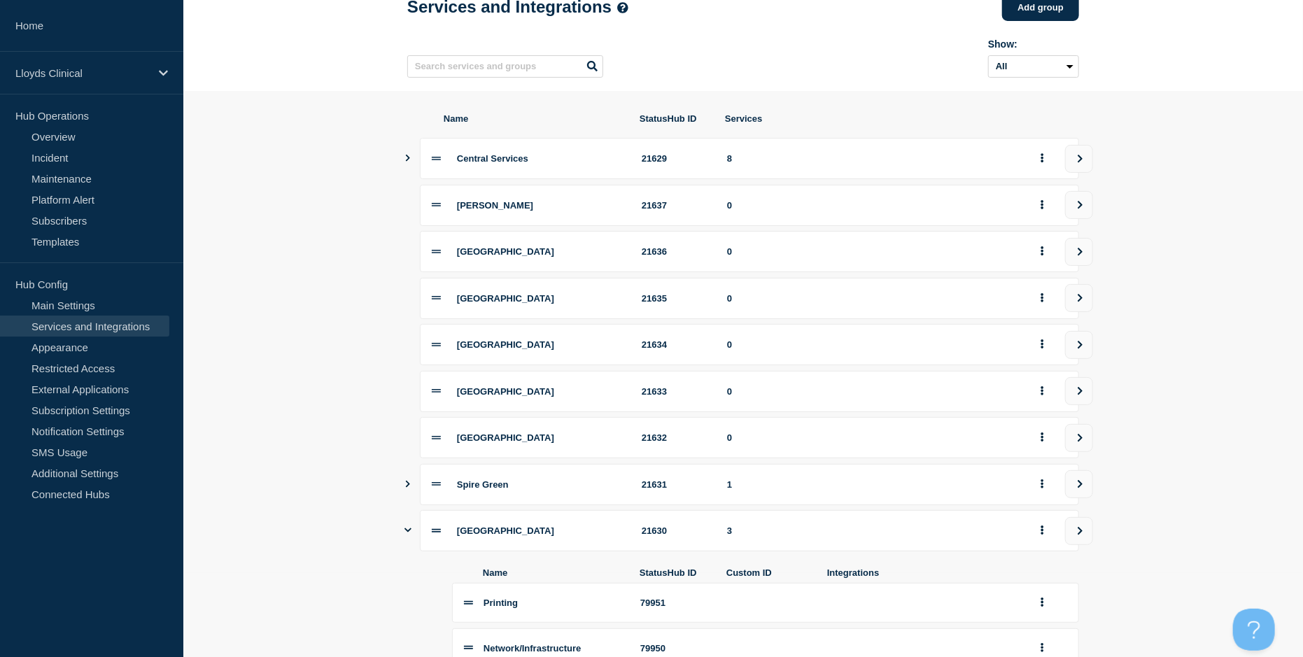
scroll to position [60, 0]
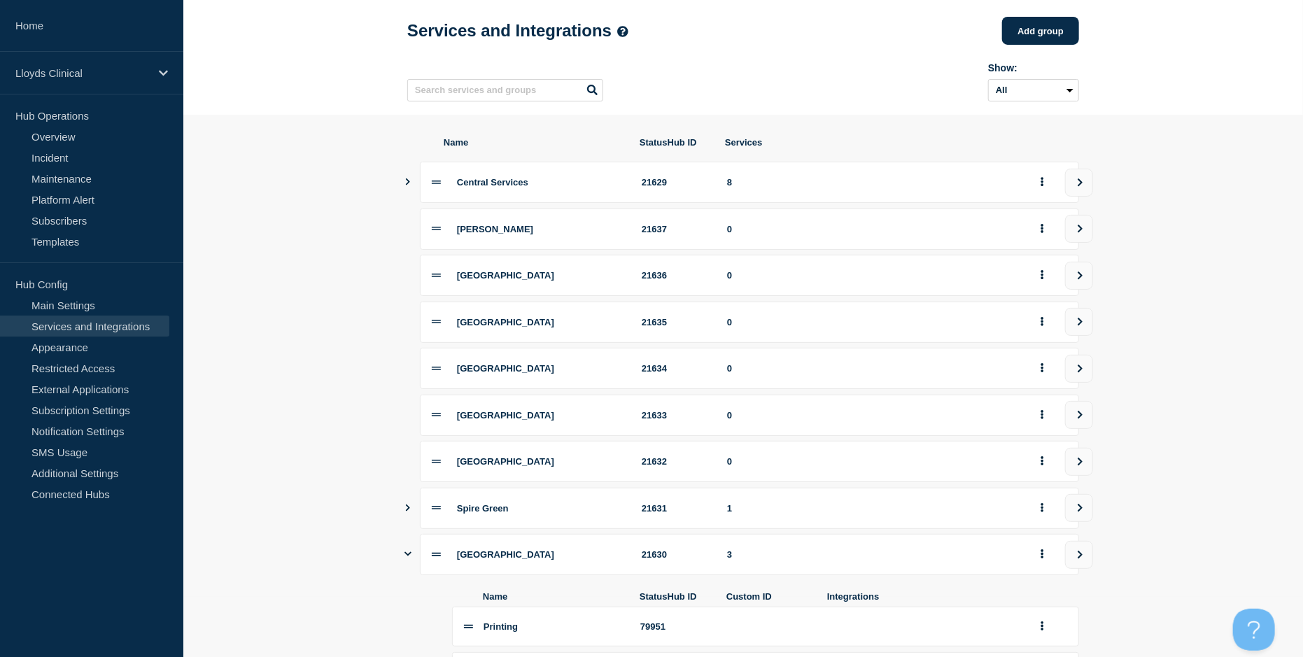
click at [405, 559] on icon "Show services" at bounding box center [408, 553] width 7 height 9
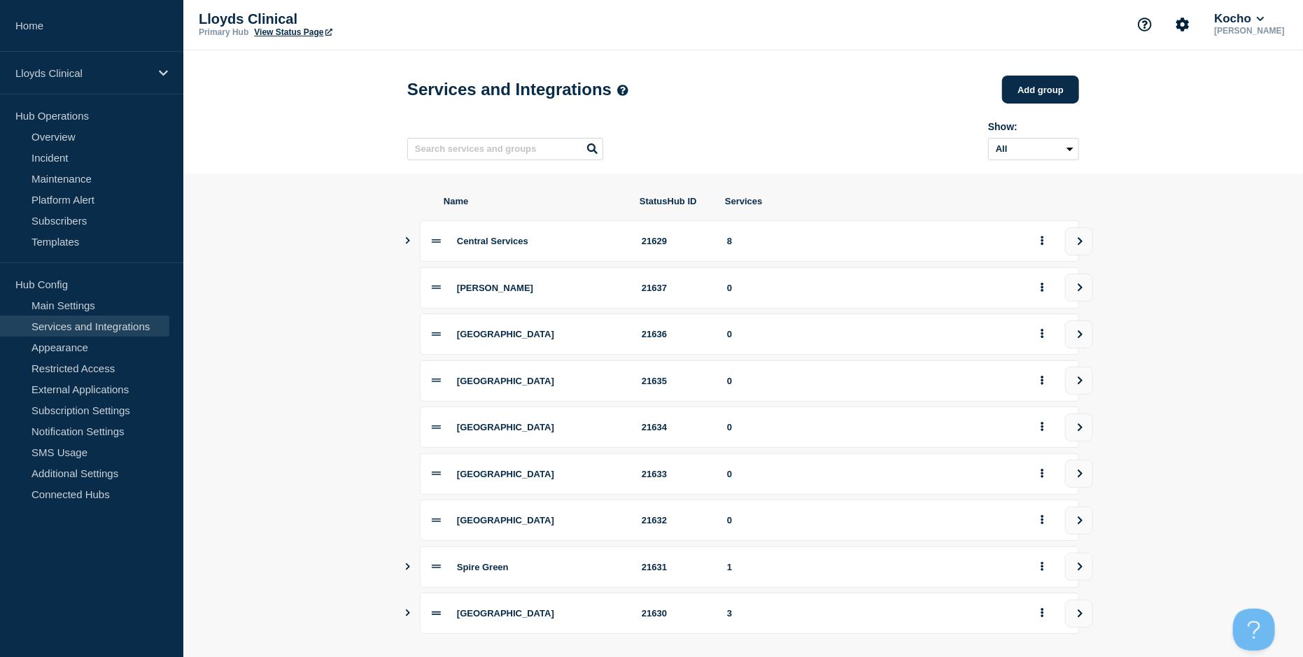
scroll to position [0, 0]
click at [1247, 20] on button "Kocho" at bounding box center [1239, 20] width 55 height 14
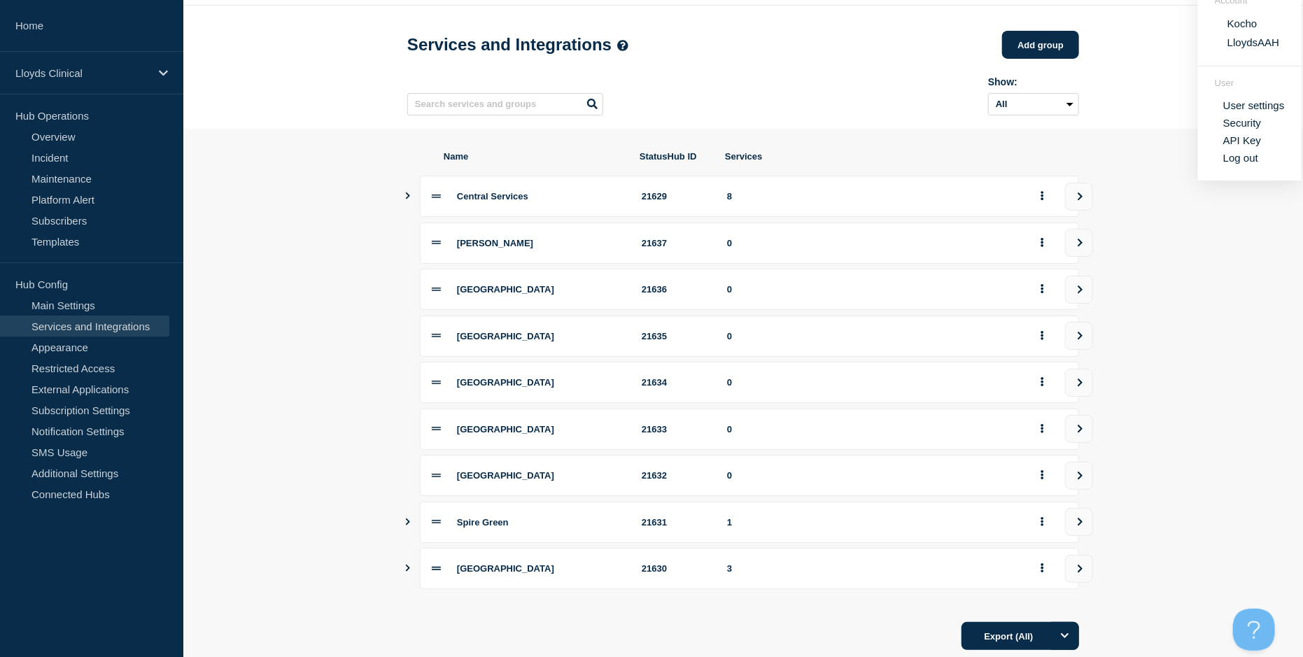
scroll to position [89, 0]
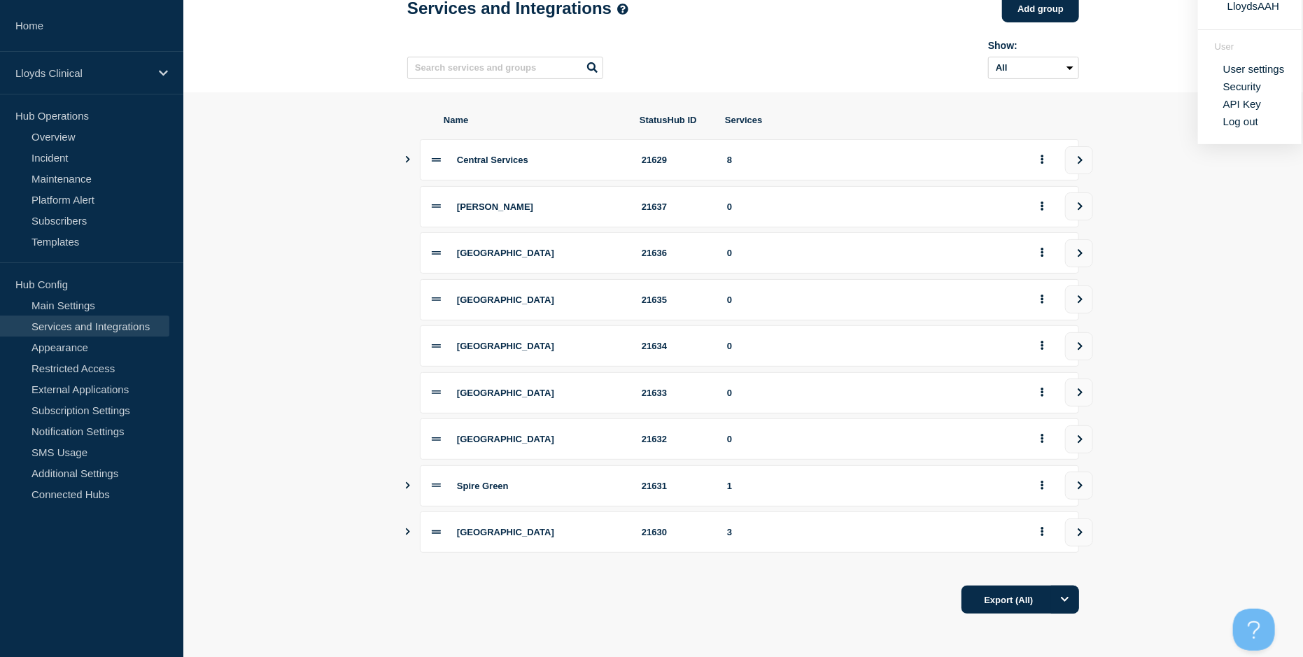
click at [408, 157] on icon "Show services" at bounding box center [408, 159] width 4 height 7
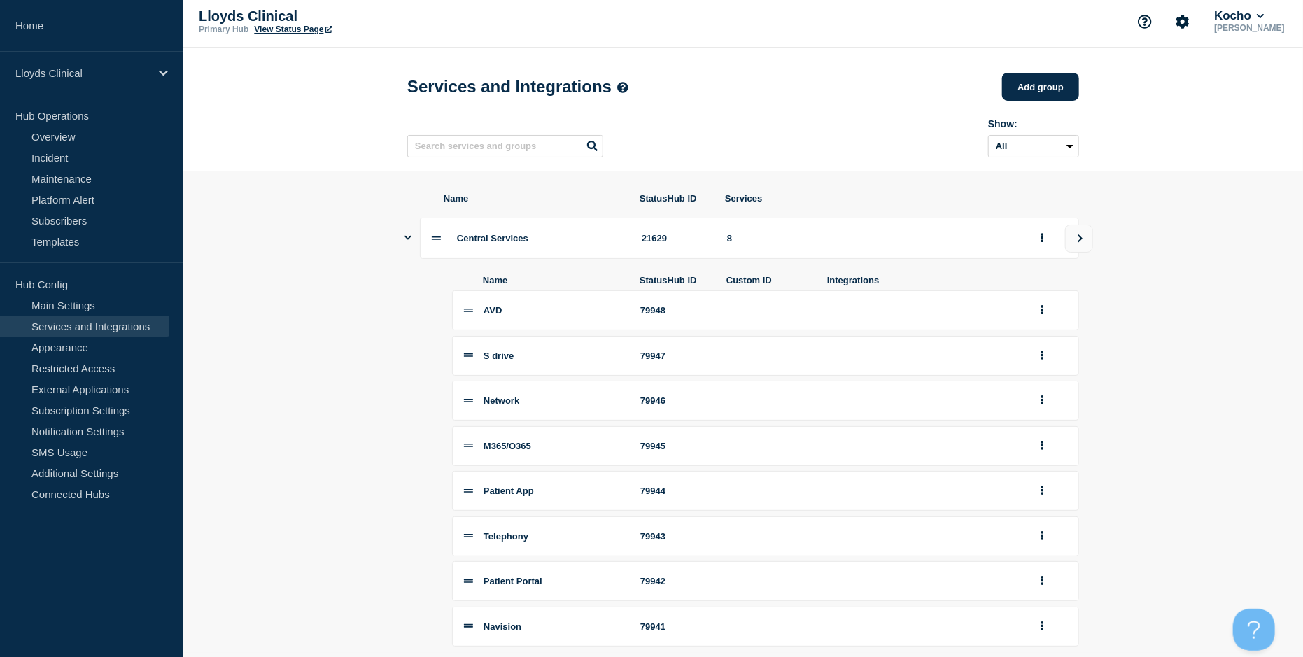
scroll to position [0, 0]
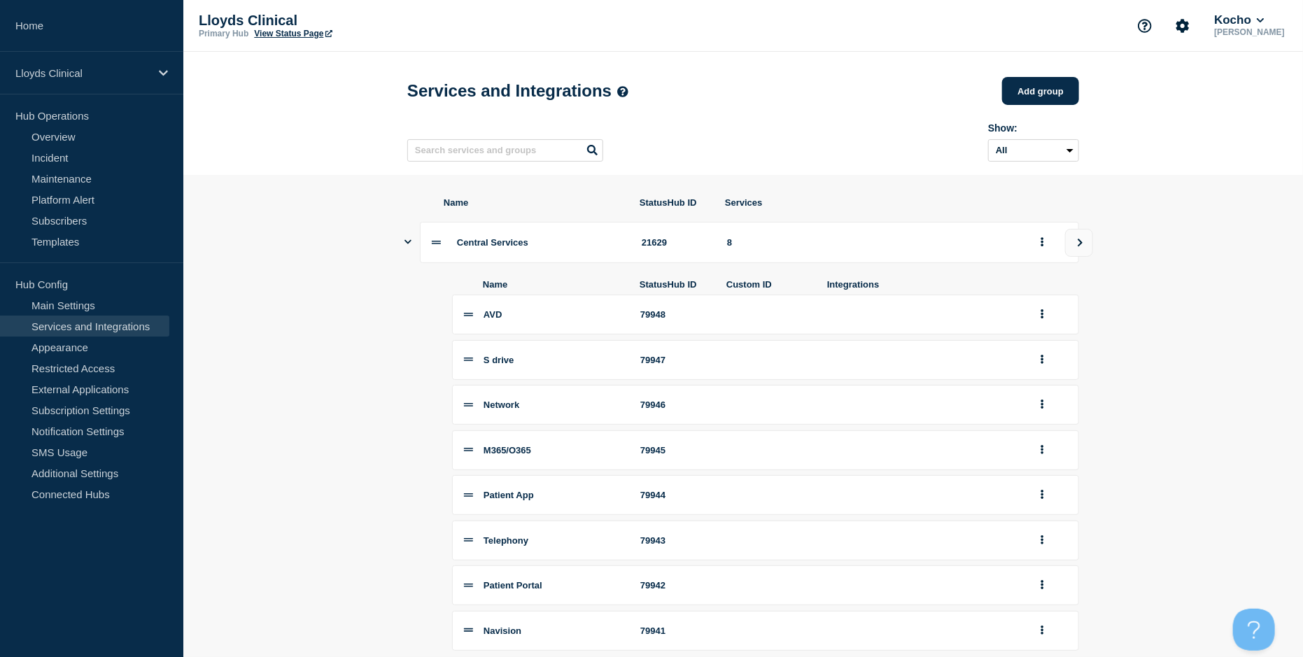
click at [410, 253] on button "Show services" at bounding box center [408, 242] width 7 height 41
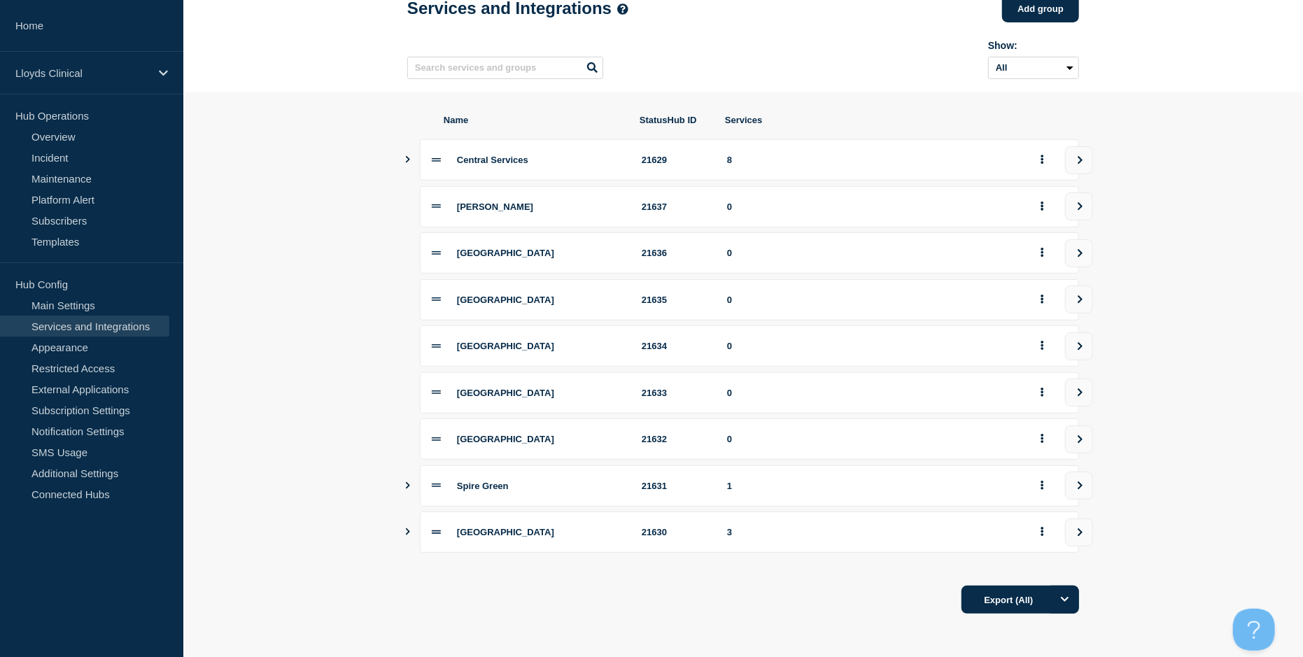
scroll to position [89, 0]
click at [99, 351] on link "Appearance" at bounding box center [84, 347] width 169 height 21
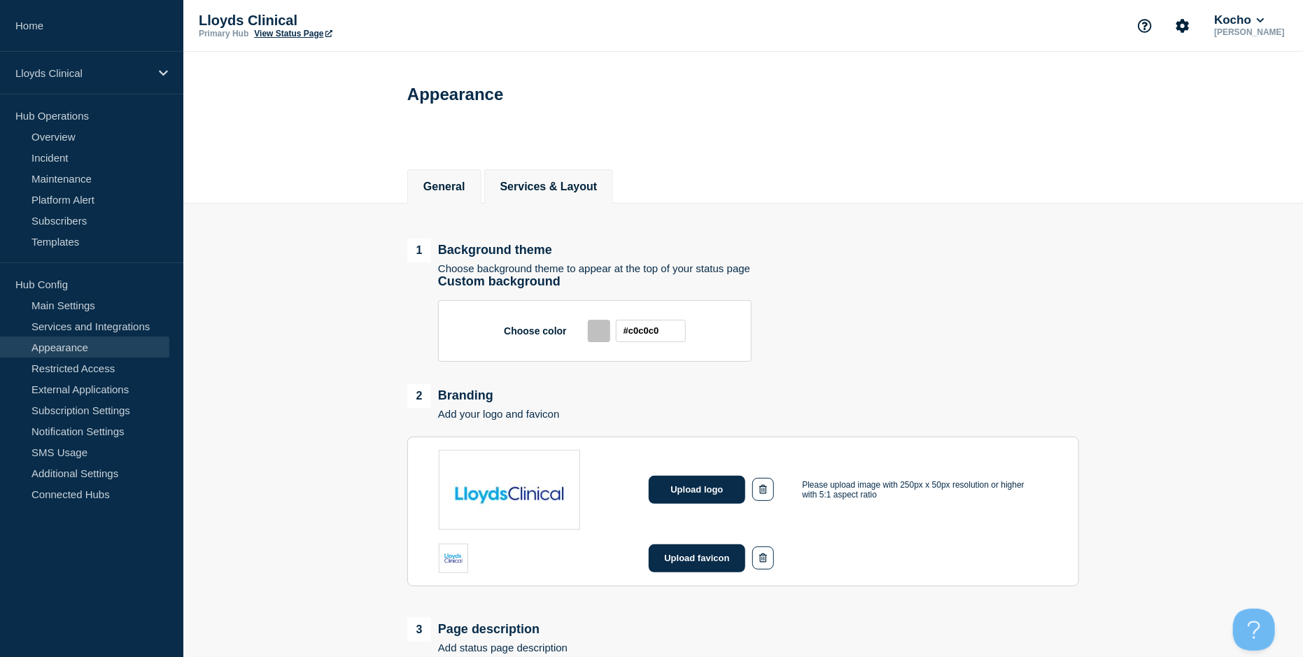
click at [566, 181] on button "Services & Layout" at bounding box center [548, 187] width 97 height 13
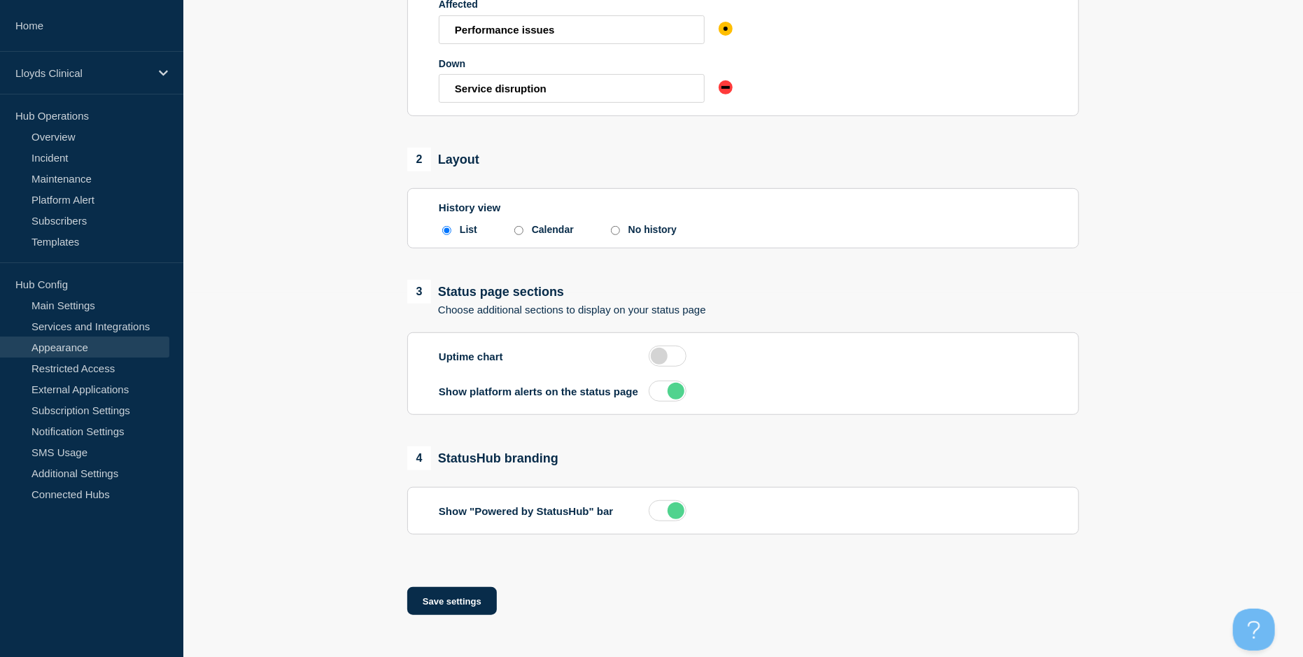
scroll to position [368, 0]
click at [86, 366] on link "Restricted Access" at bounding box center [84, 368] width 169 height 21
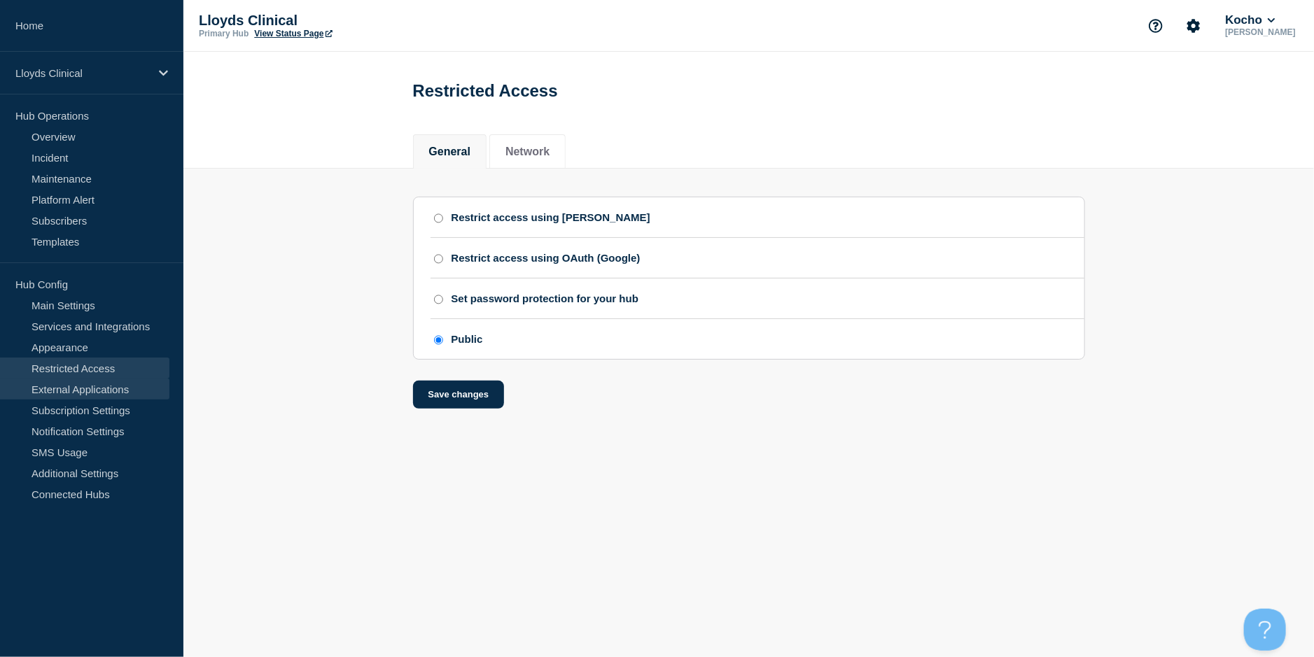
click at [105, 395] on link "External Applications" at bounding box center [84, 389] width 169 height 21
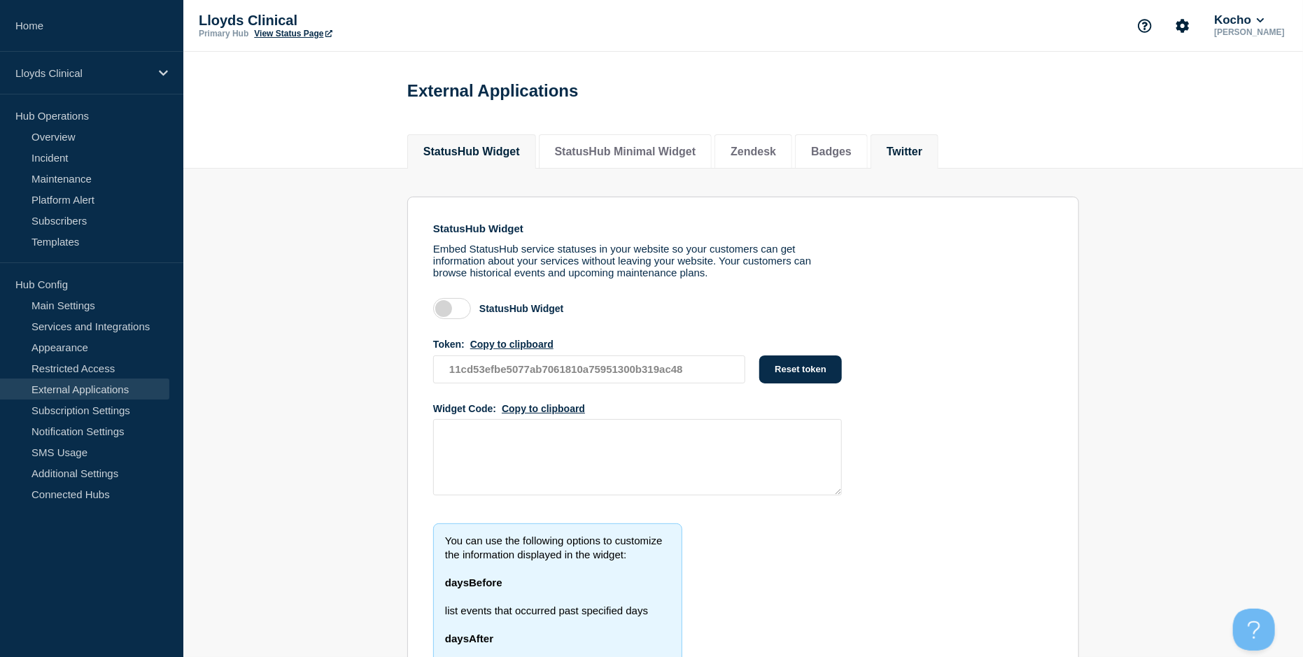
click at [923, 157] on button "Twitter" at bounding box center [905, 152] width 36 height 13
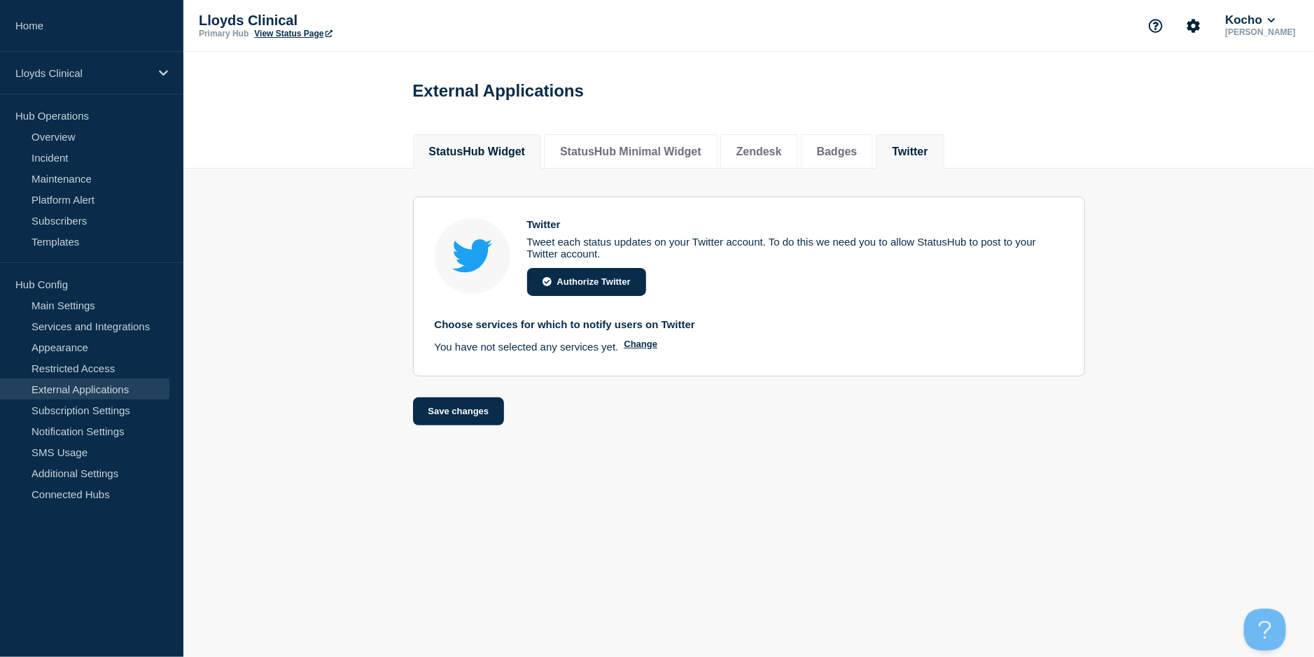
click at [474, 158] on button "StatusHub Widget" at bounding box center [477, 152] width 97 height 13
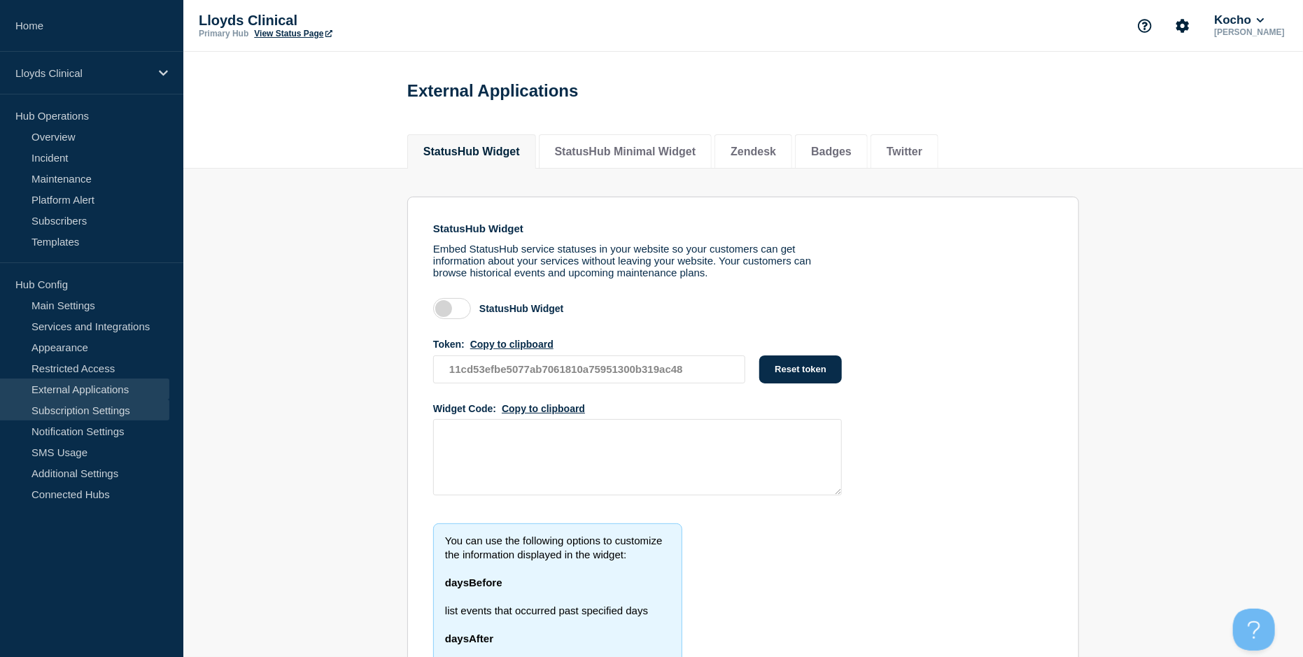
click at [113, 410] on link "Subscription Settings" at bounding box center [84, 410] width 169 height 21
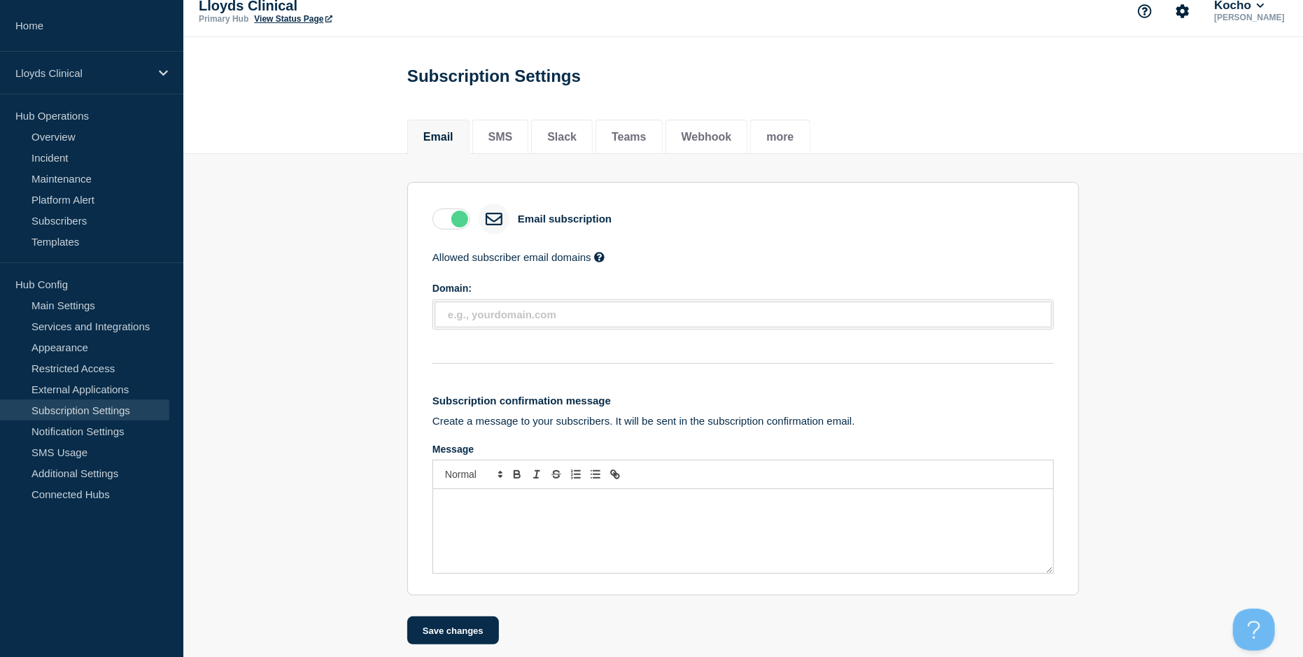
scroll to position [29, 0]
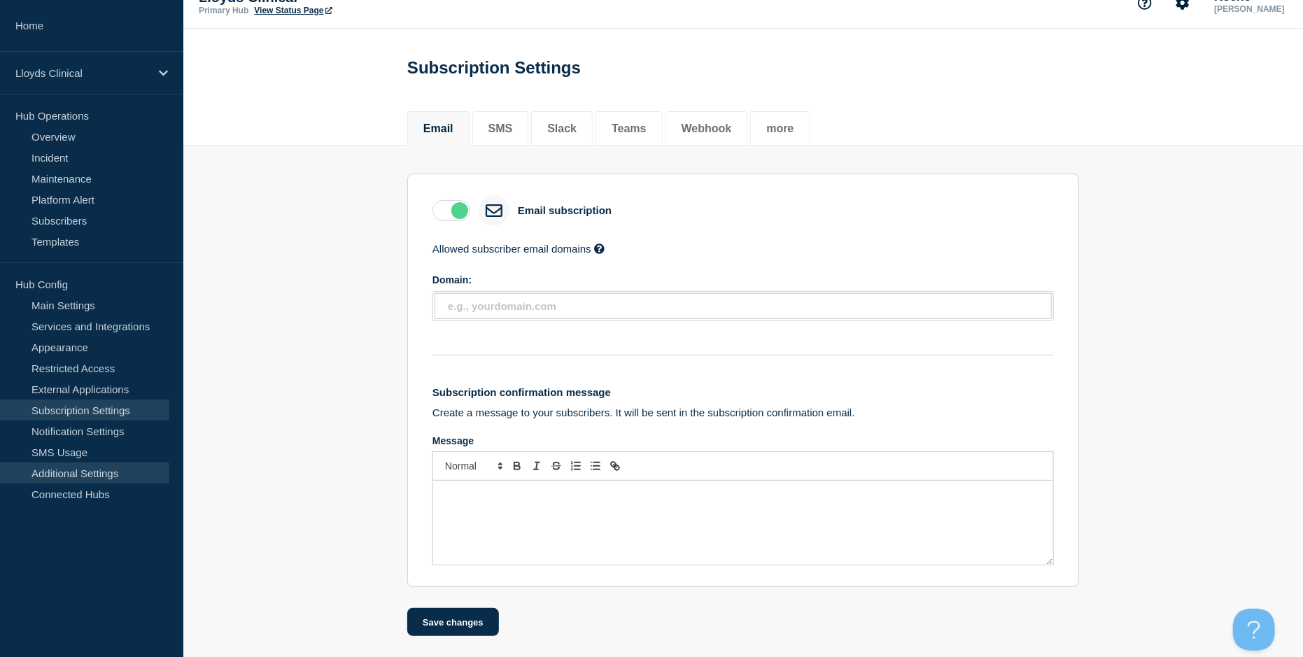
click at [104, 475] on link "Additional Settings" at bounding box center [84, 473] width 169 height 21
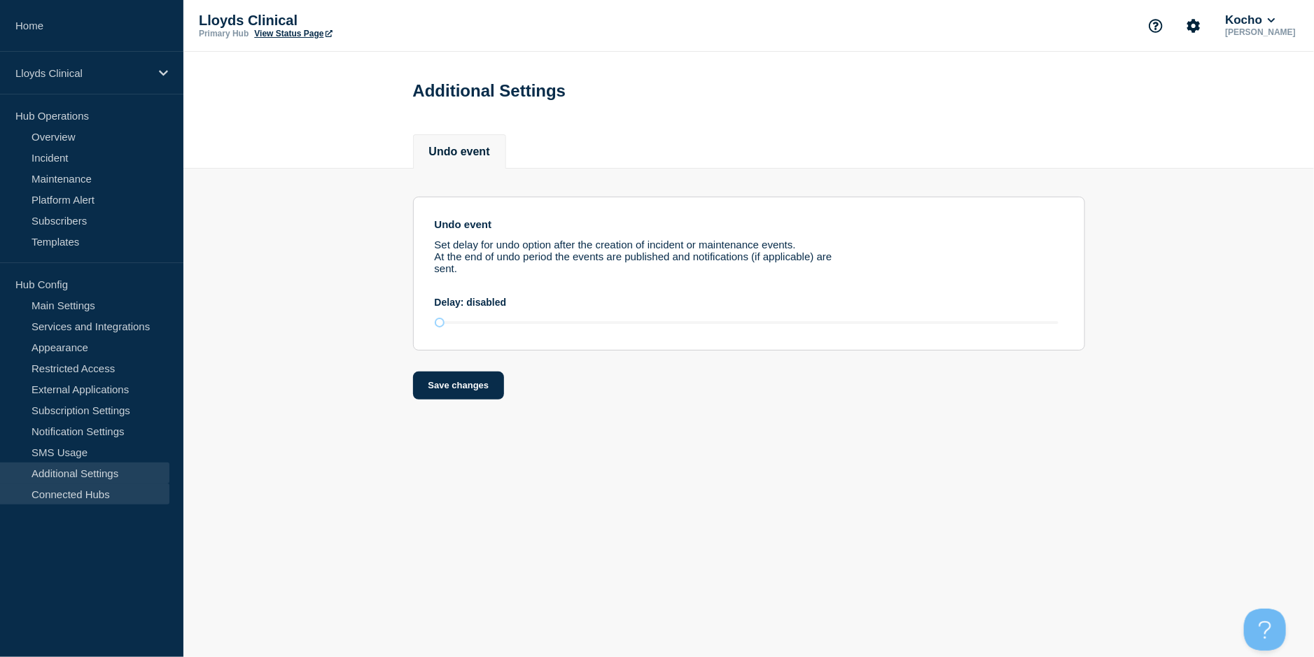
click at [101, 493] on link "Connected Hubs" at bounding box center [84, 494] width 169 height 21
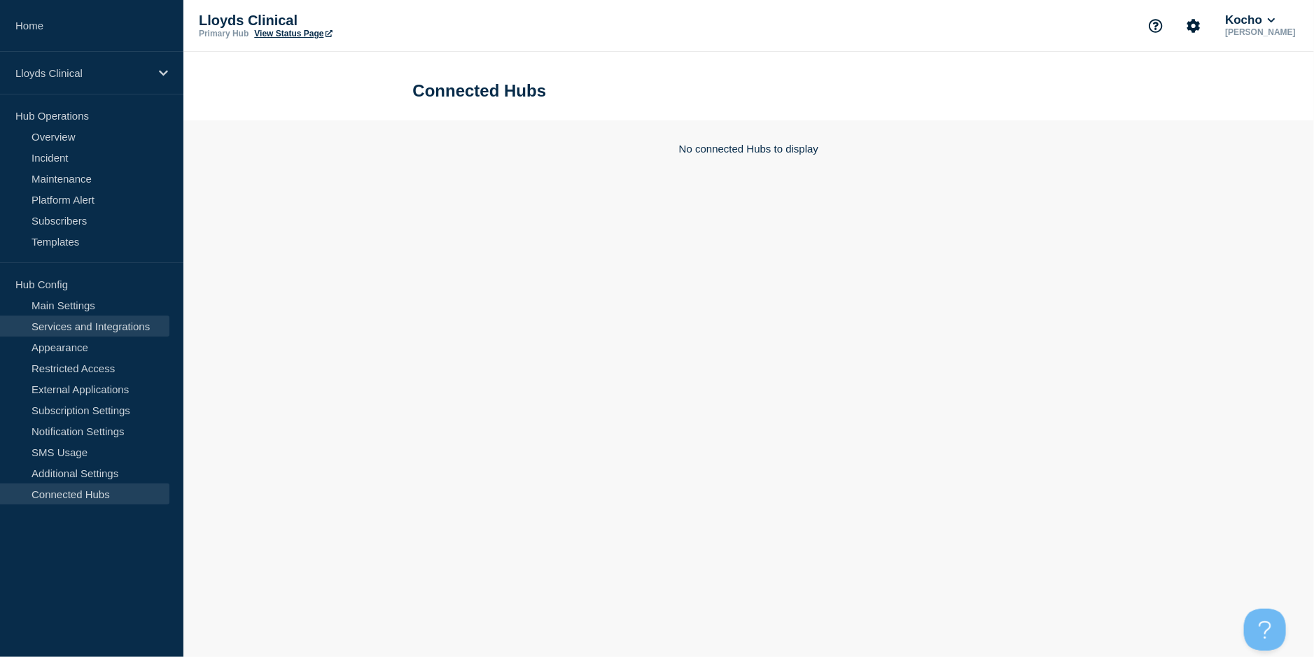
click at [90, 325] on link "Services and Integrations" at bounding box center [84, 326] width 169 height 21
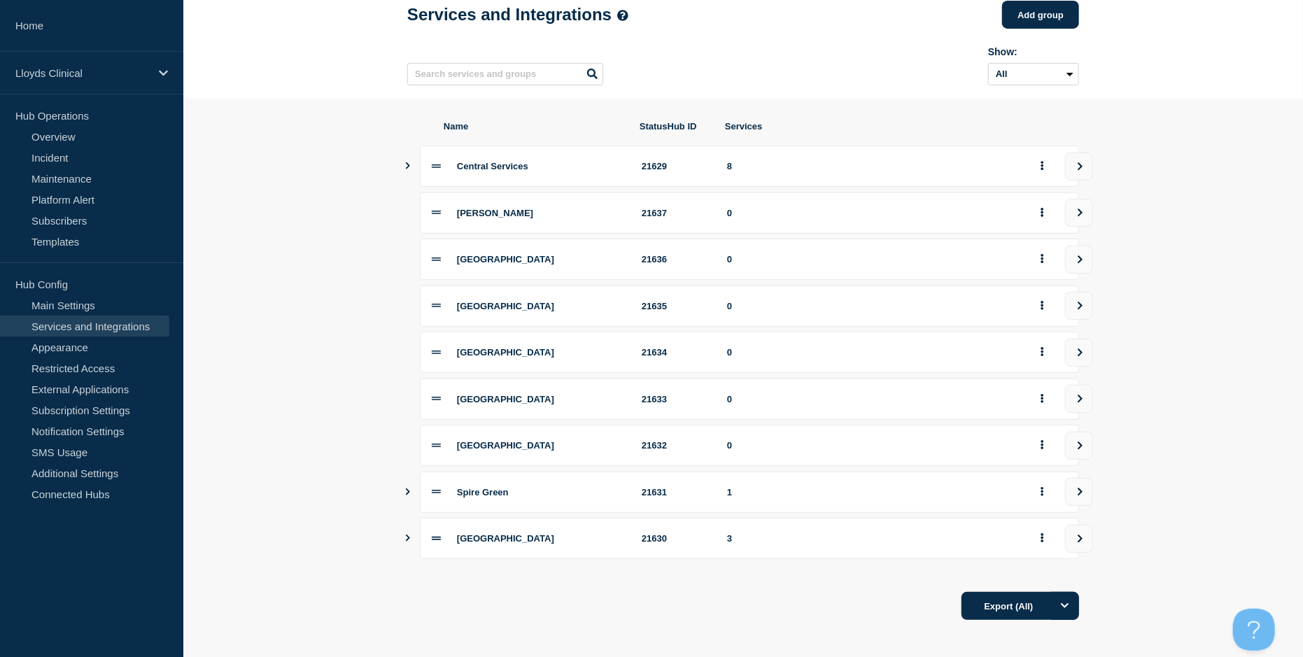
scroll to position [89, 0]
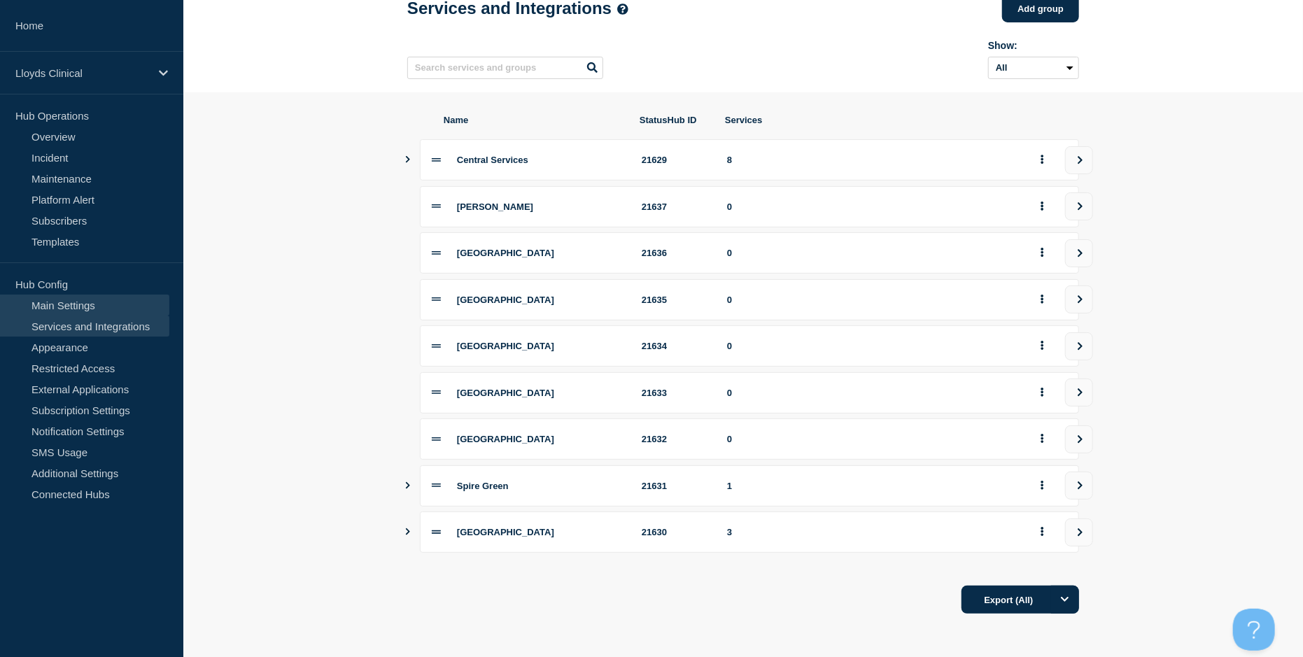
click at [85, 307] on link "Main Settings" at bounding box center [84, 305] width 169 height 21
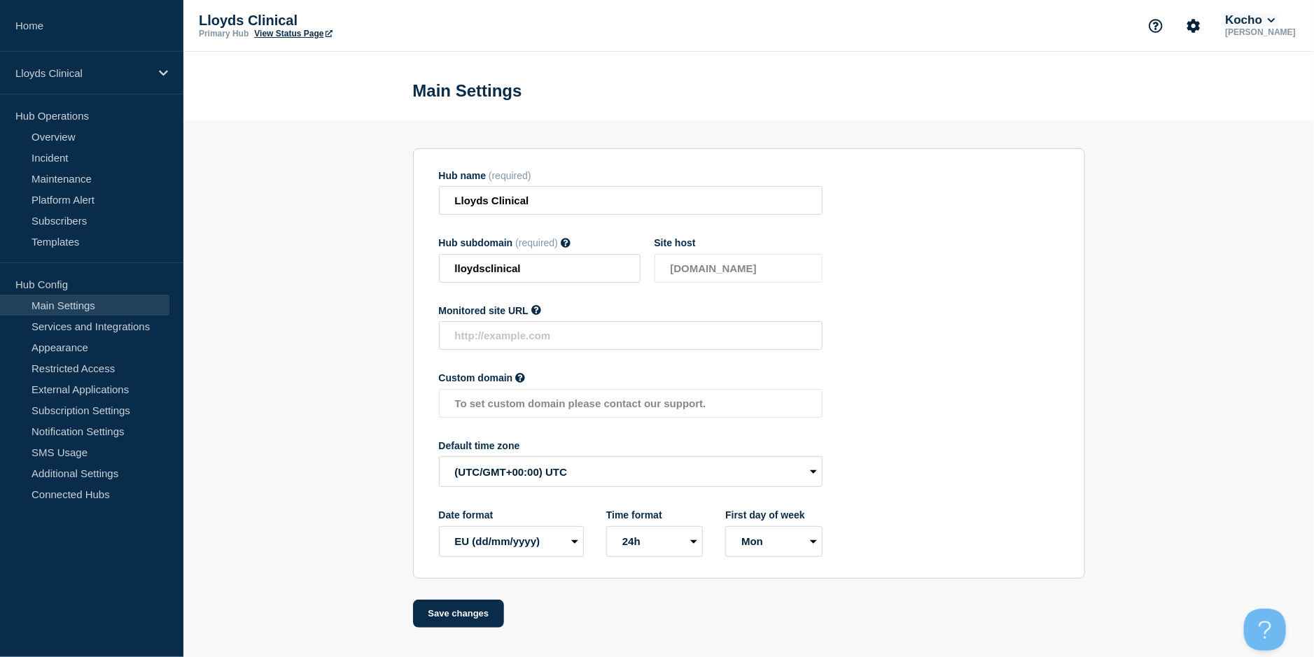
click at [1259, 15] on button "Kocho" at bounding box center [1249, 20] width 55 height 14
click at [1248, 86] on button "LloydsAAH" at bounding box center [1264, 88] width 60 height 13
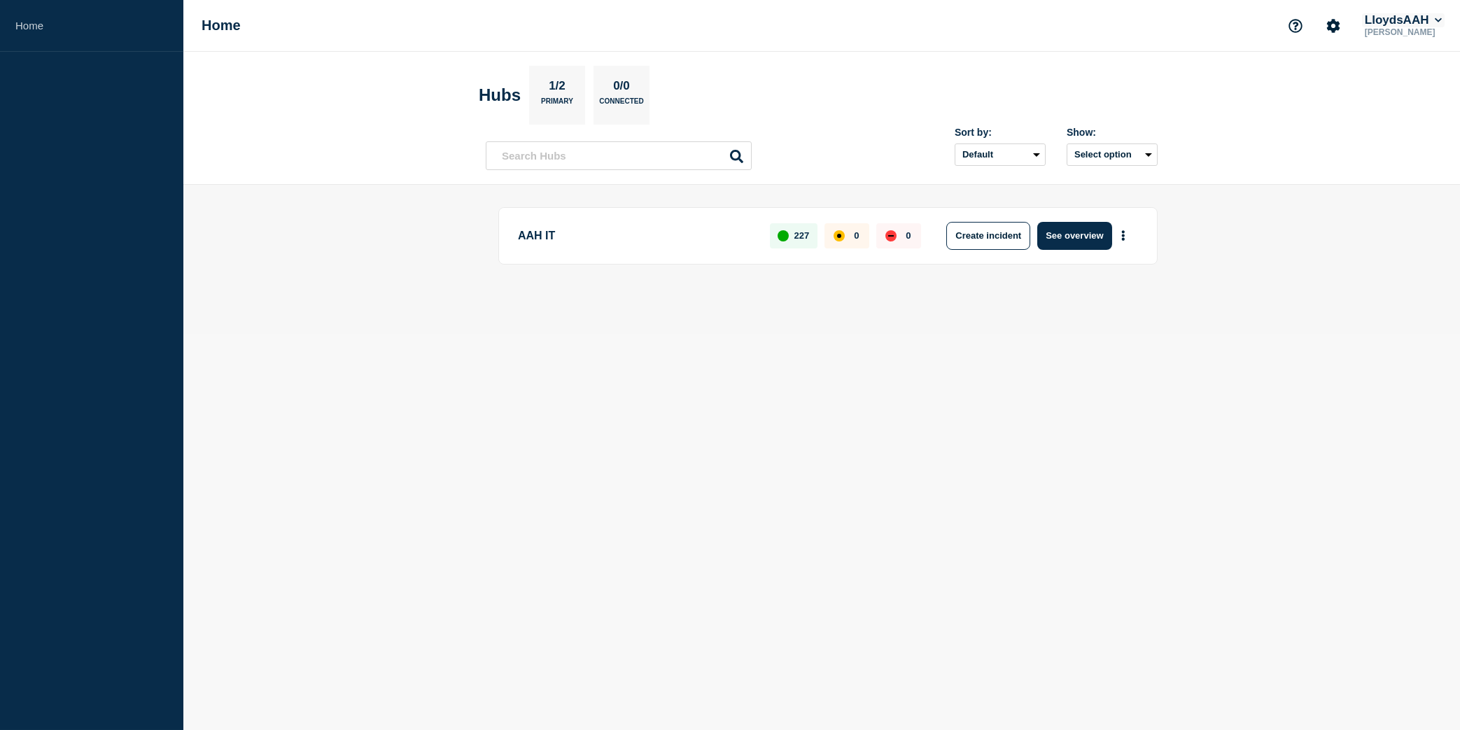
click at [1408, 23] on button "LloydsAAH" at bounding box center [1403, 20] width 83 height 14
click at [1395, 67] on button "Kocho" at bounding box center [1394, 69] width 38 height 13
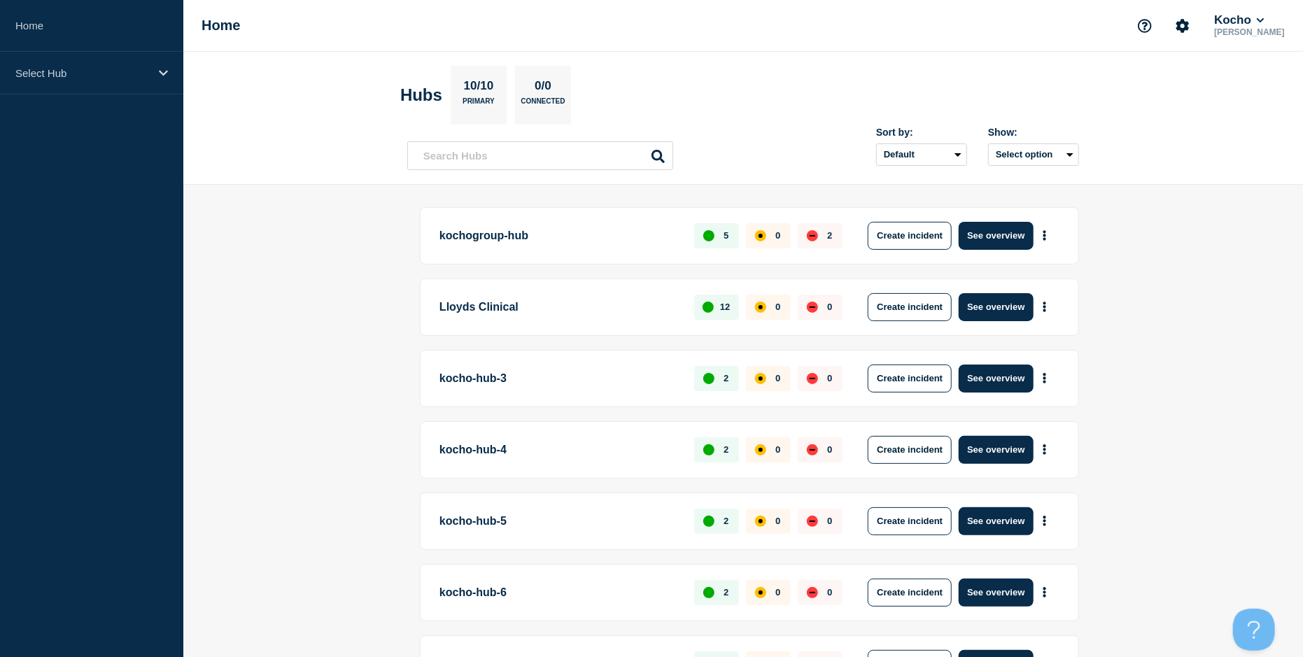
click at [1257, 27] on p "[PERSON_NAME]" at bounding box center [1250, 32] width 76 height 10
click at [1267, 20] on button "Kocho" at bounding box center [1239, 20] width 55 height 14
click at [1261, 84] on button "LloydsAAH" at bounding box center [1253, 88] width 60 height 13
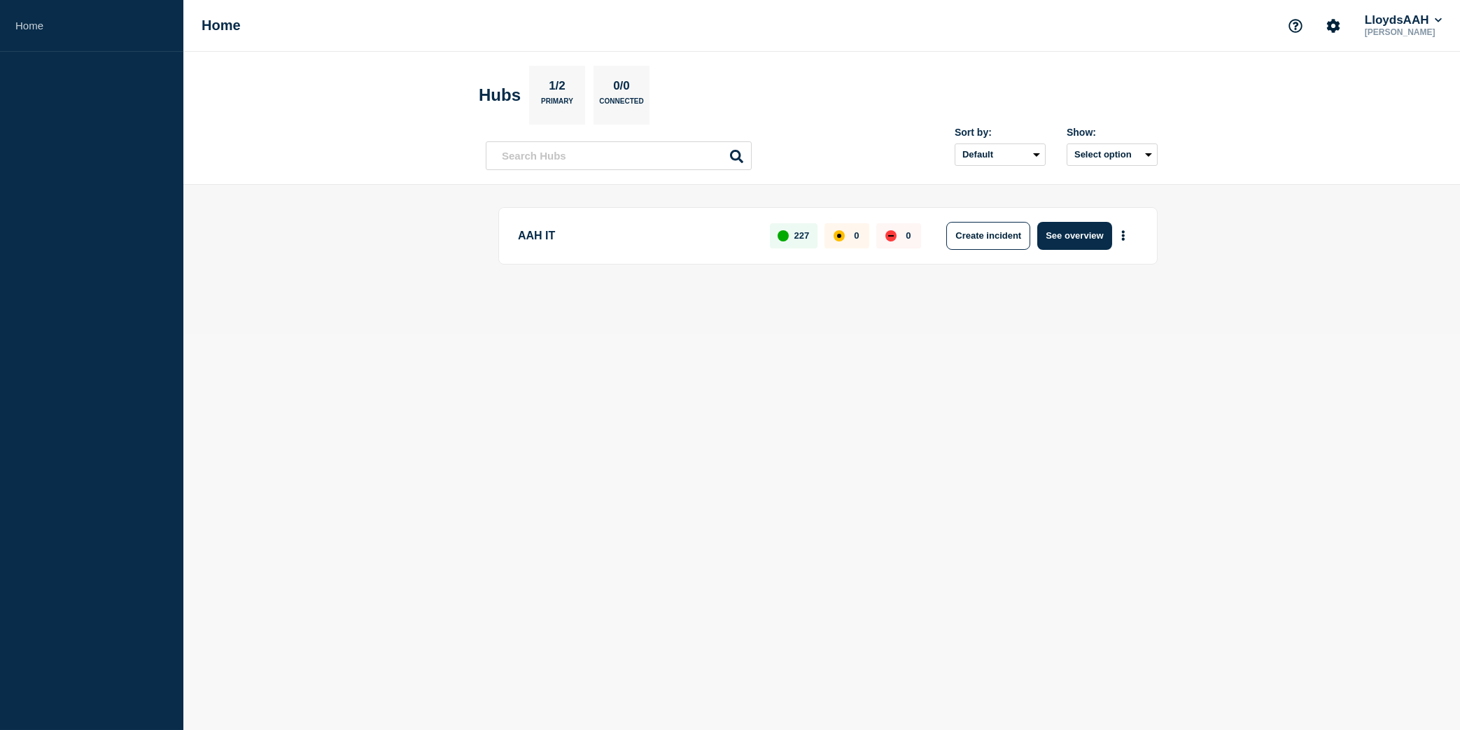
click at [542, 237] on p "AAH IT" at bounding box center [636, 236] width 236 height 28
click at [991, 238] on button "Create incident" at bounding box center [988, 236] width 84 height 28
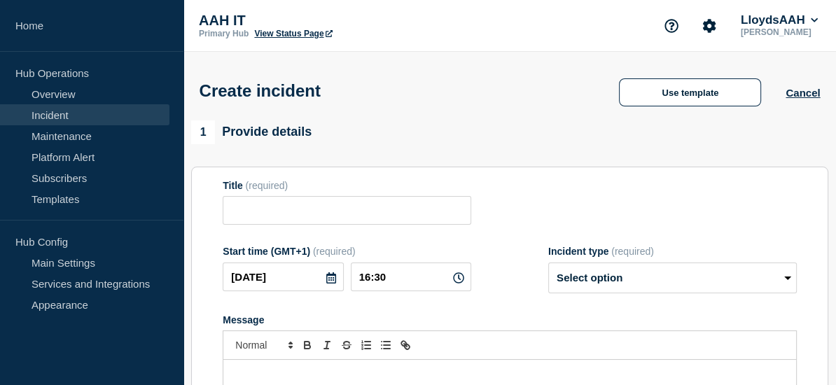
click at [500, 83] on div "Create incident Use template Cancel" at bounding box center [509, 86] width 652 height 69
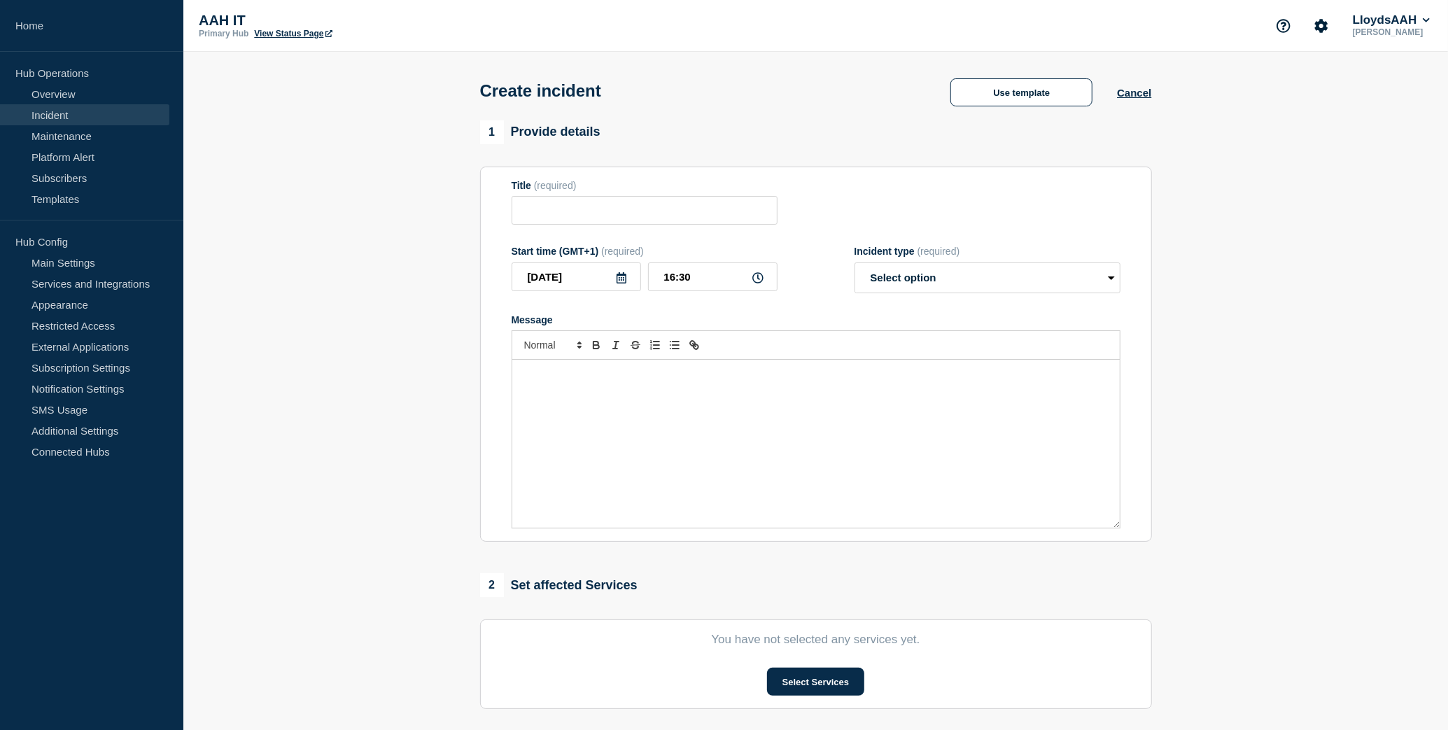
click at [1334, 290] on section "1 Provide details Title (required) Start time (GMT+1) (required) [DATE] 16:30 I…" at bounding box center [815, 520] width 1265 height 801
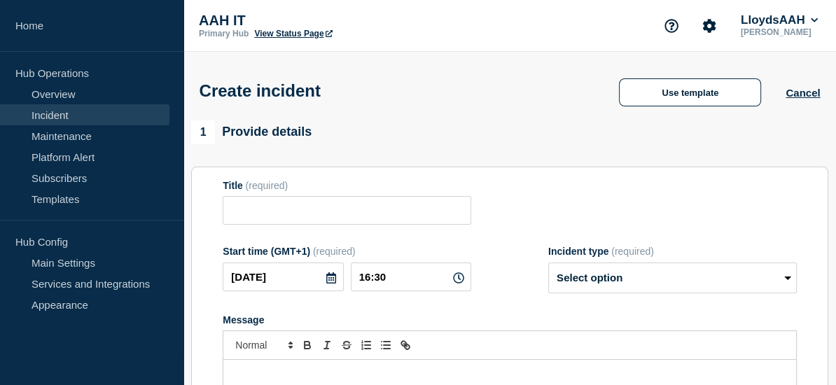
click at [401, 101] on div "Create incident Use template Cancel" at bounding box center [509, 86] width 652 height 69
